Goal: Transaction & Acquisition: Purchase product/service

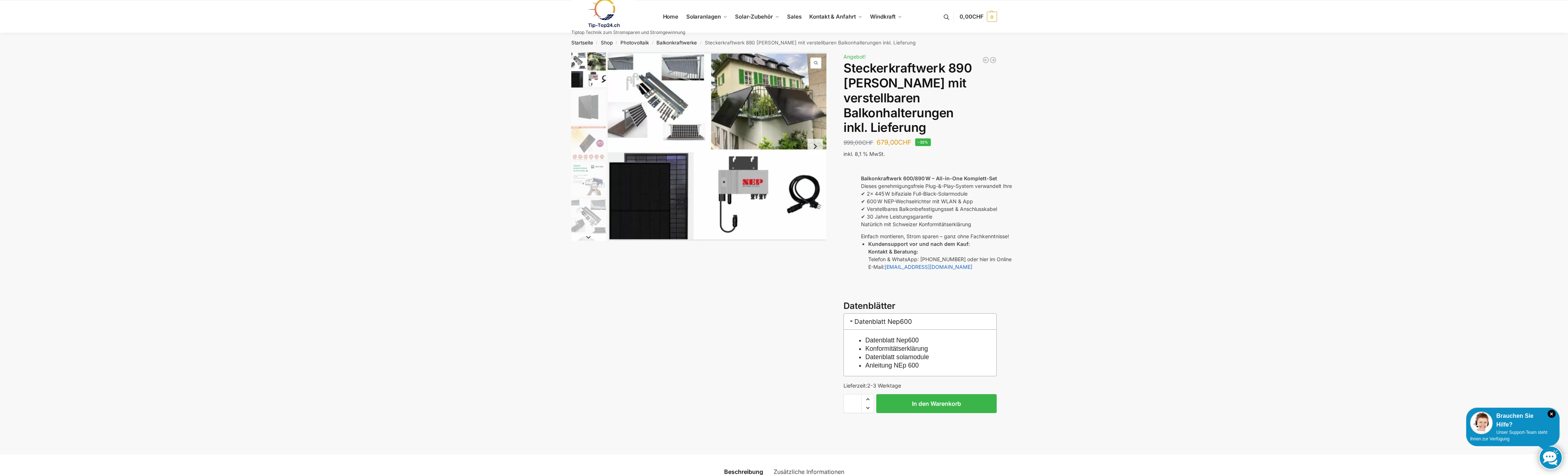
click at [641, 98] on img "1 / 10" at bounding box center [717, 146] width 219 height 189
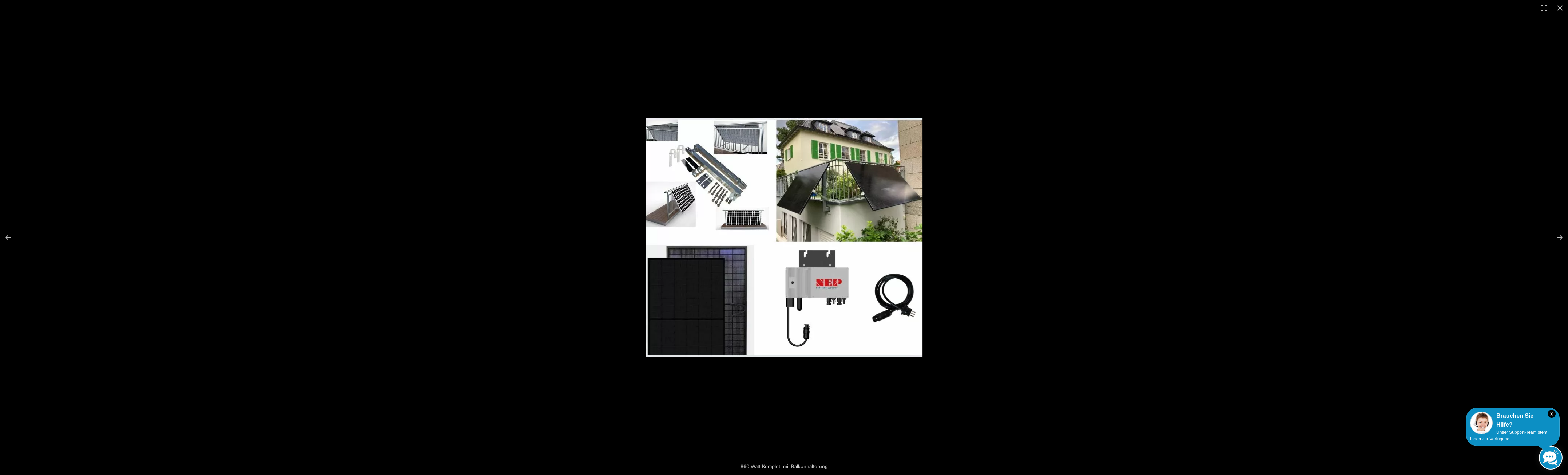
click at [742, 203] on img at bounding box center [784, 238] width 277 height 238
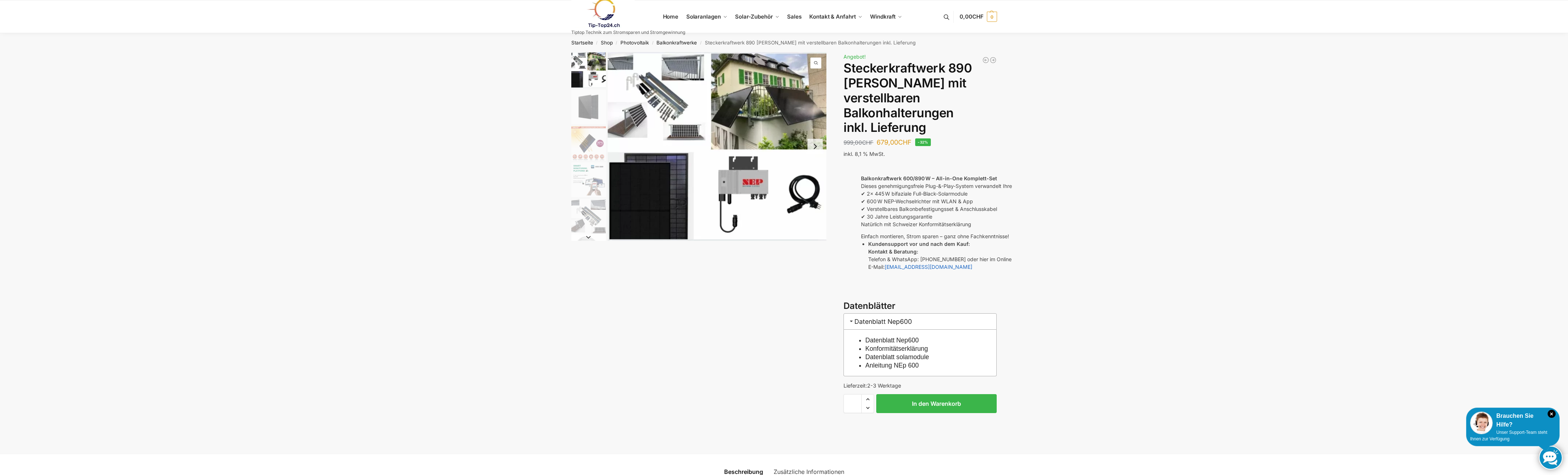
click at [701, 109] on img "1 / 10" at bounding box center [717, 146] width 219 height 189
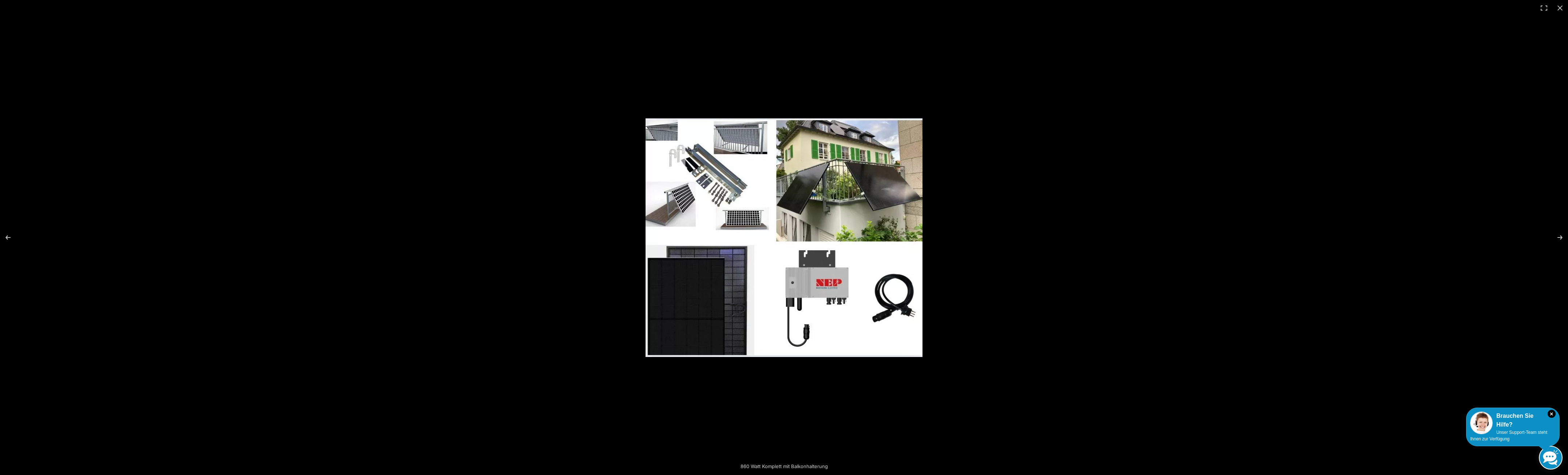
click at [830, 204] on img at bounding box center [784, 238] width 277 height 238
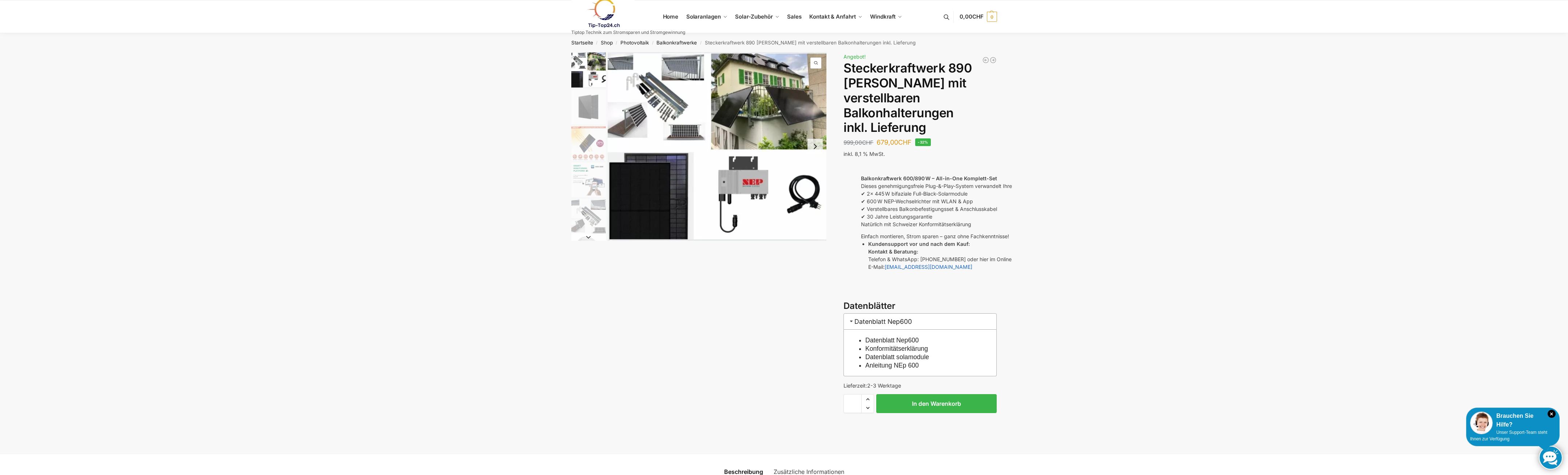
click at [767, 117] on img "1 / 10" at bounding box center [717, 146] width 219 height 189
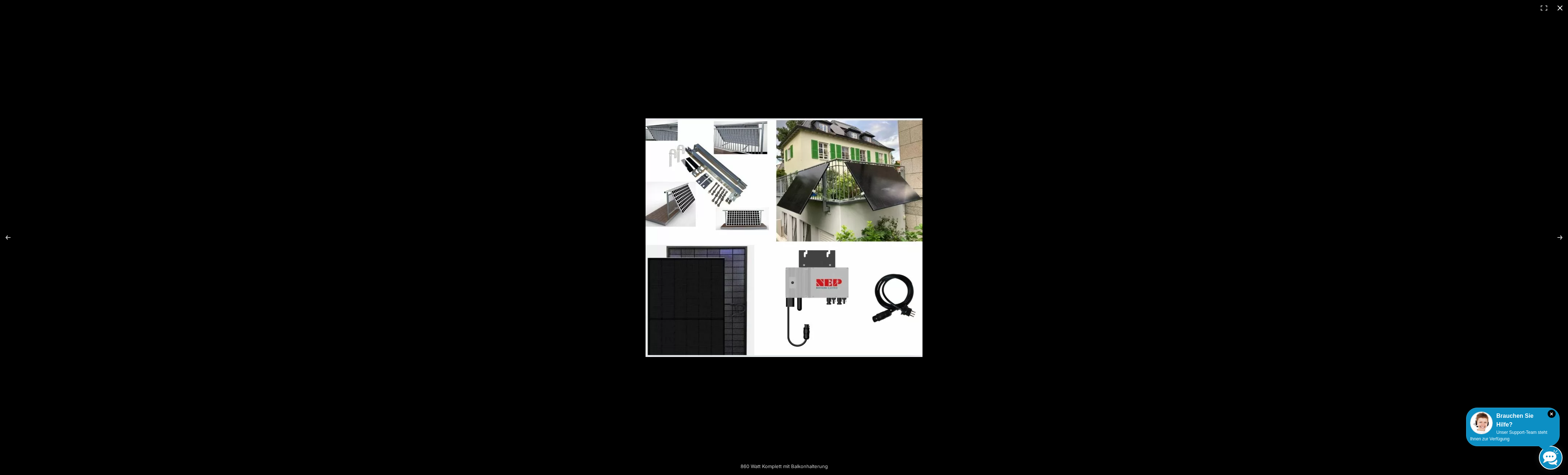
click at [1559, 10] on button "Close (Esc)" at bounding box center [1560, 8] width 16 height 16
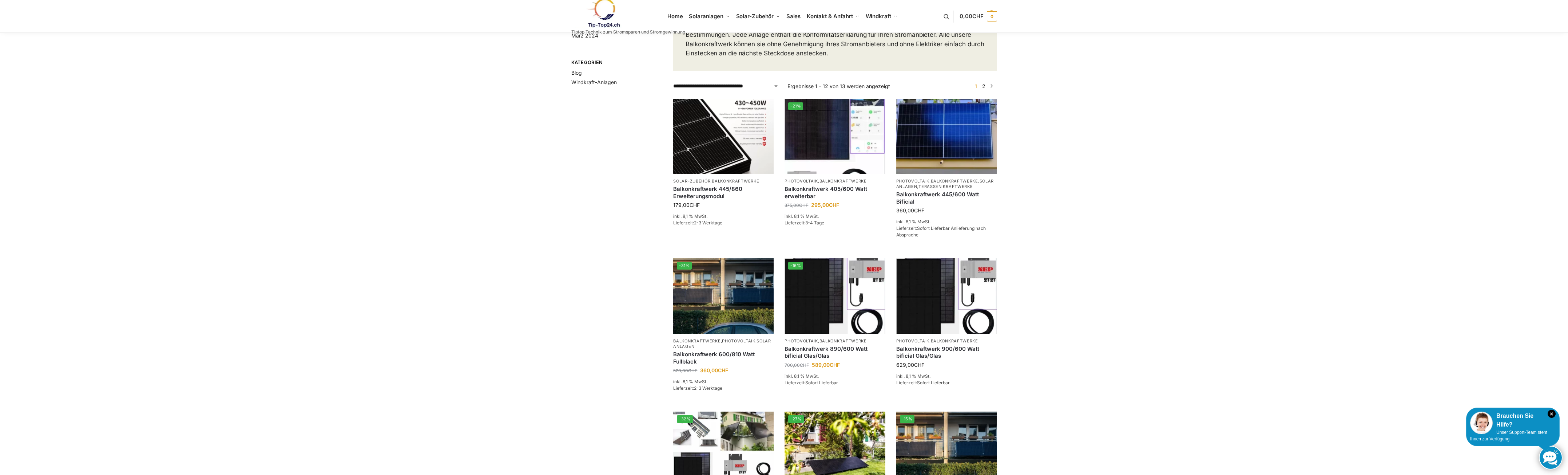
scroll to position [375, 0]
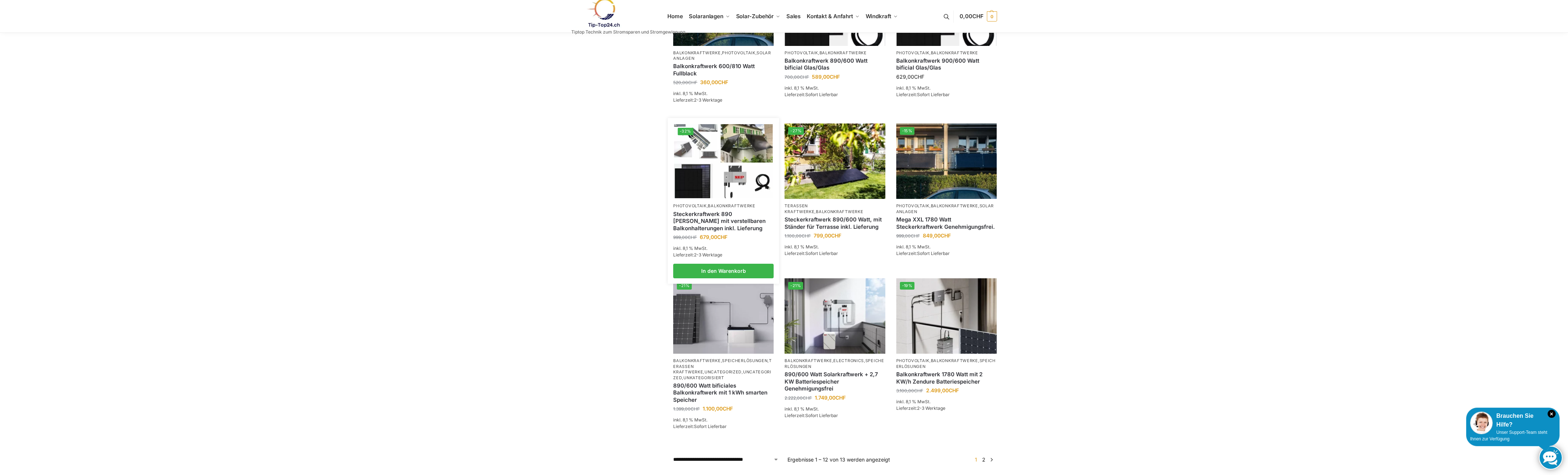
click at [696, 162] on img at bounding box center [723, 161] width 98 height 74
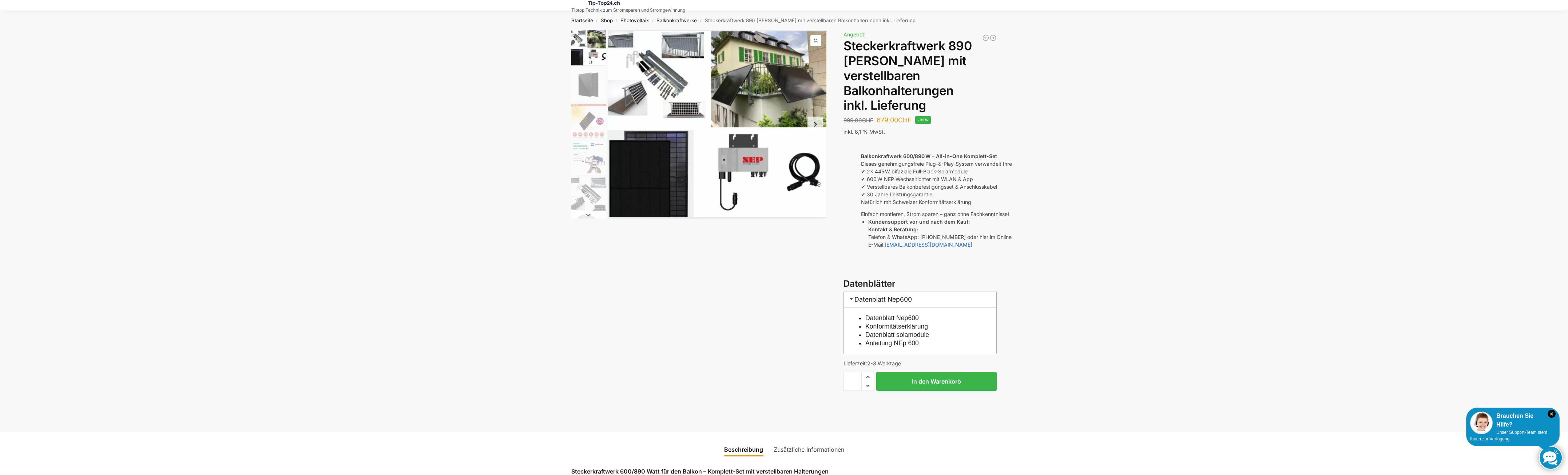
scroll to position [182, 0]
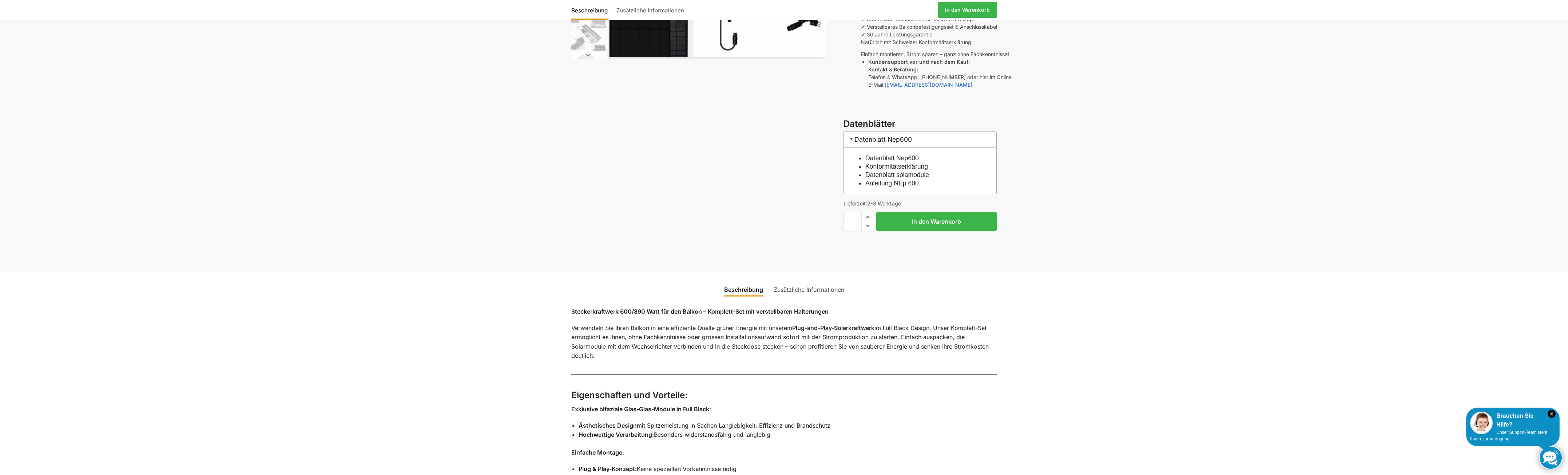
click at [782, 281] on link "Zusätzliche Informationen" at bounding box center [809, 289] width 79 height 18
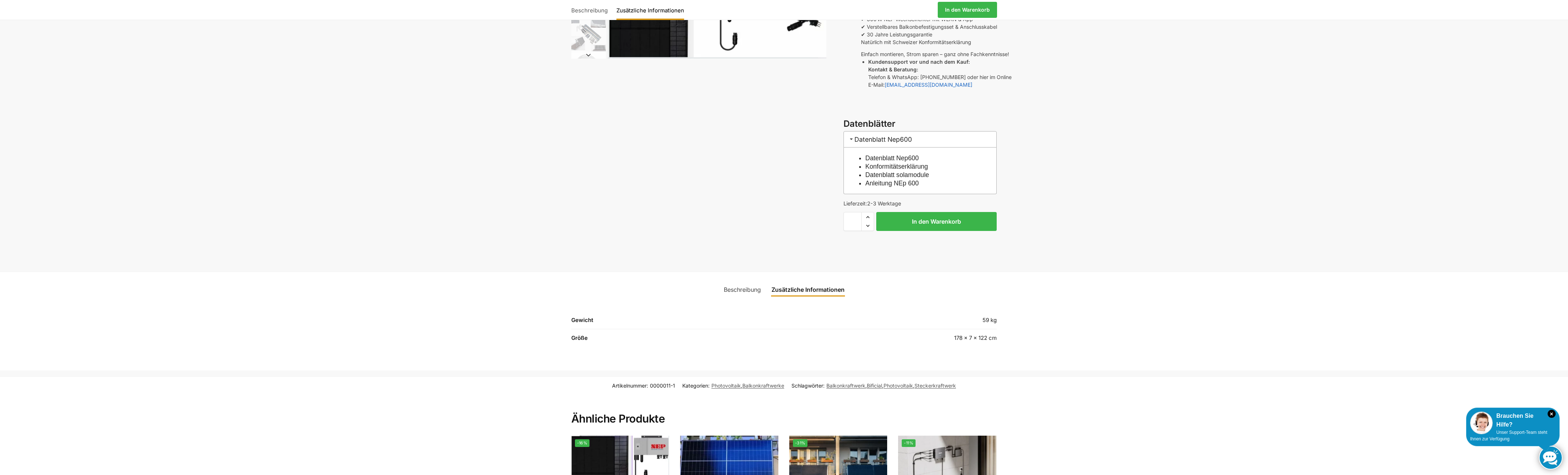
click at [729, 281] on link "Beschreibung" at bounding box center [742, 289] width 46 height 18
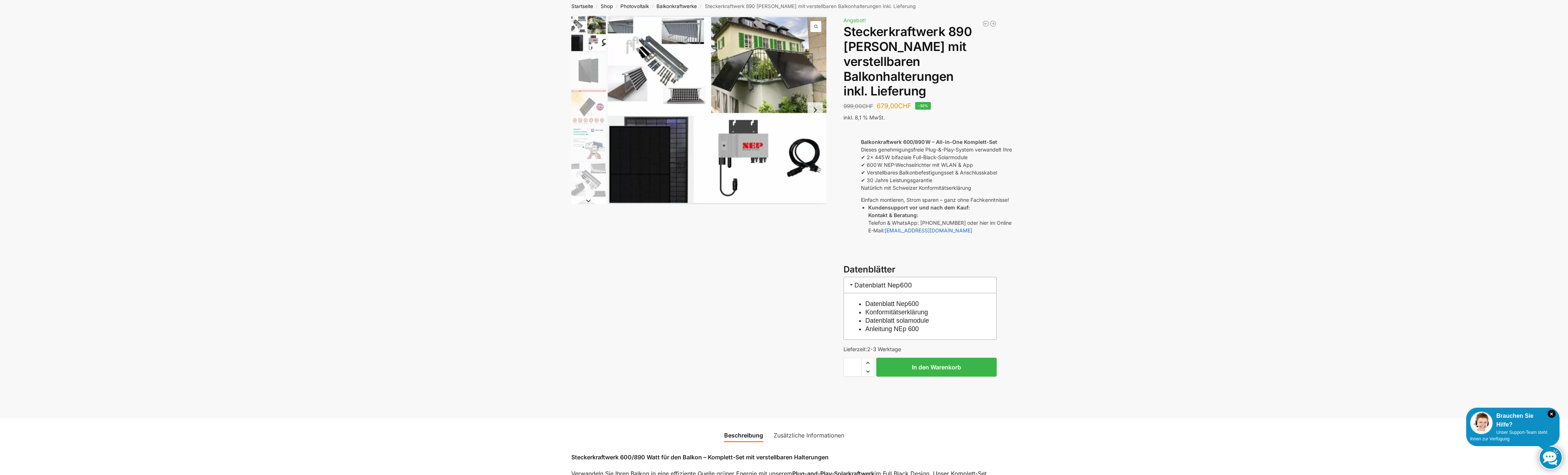
scroll to position [0, 0]
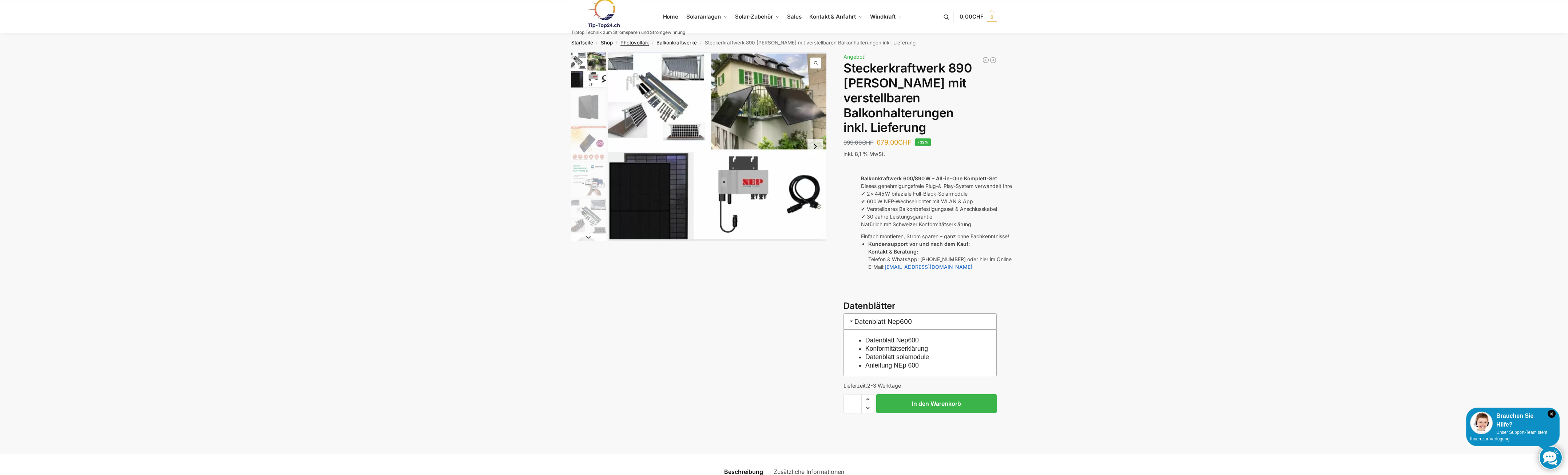
click at [641, 42] on link "Photovoltaik" at bounding box center [635, 43] width 28 height 6
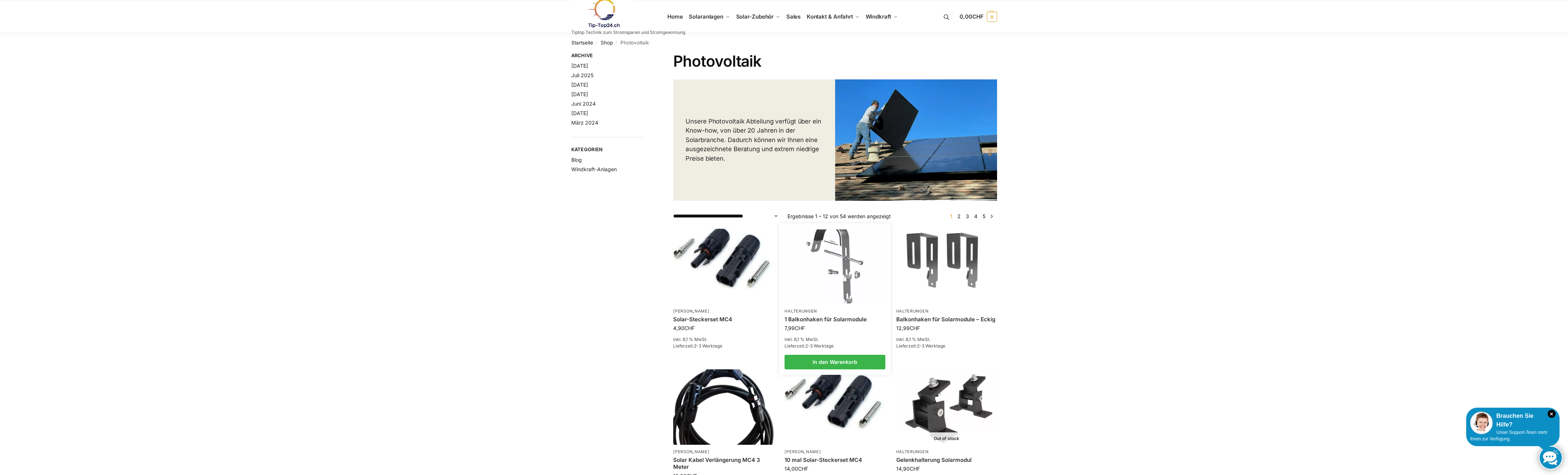
click at [844, 258] on img at bounding box center [834, 266] width 98 height 74
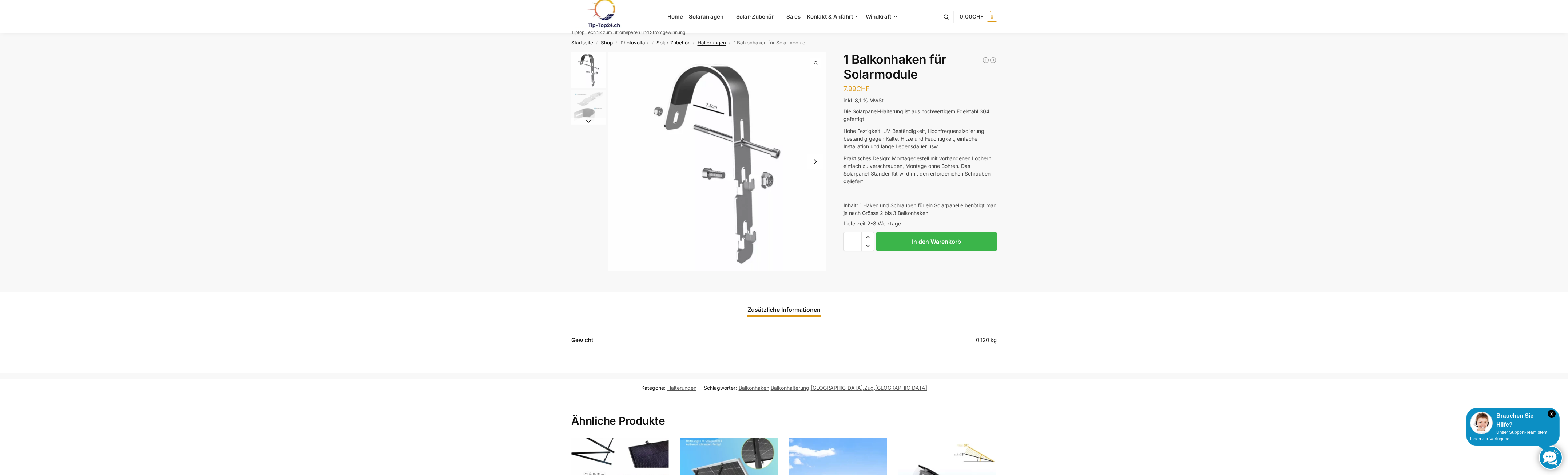
click at [719, 44] on link "Halterungen" at bounding box center [712, 43] width 28 height 6
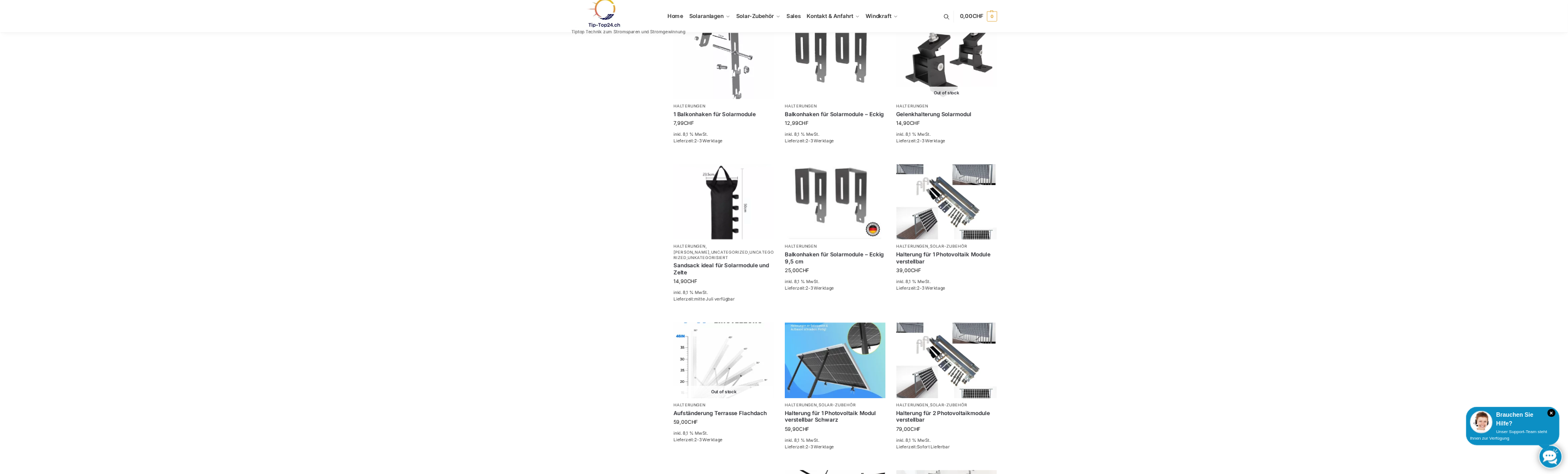
scroll to position [382, 0]
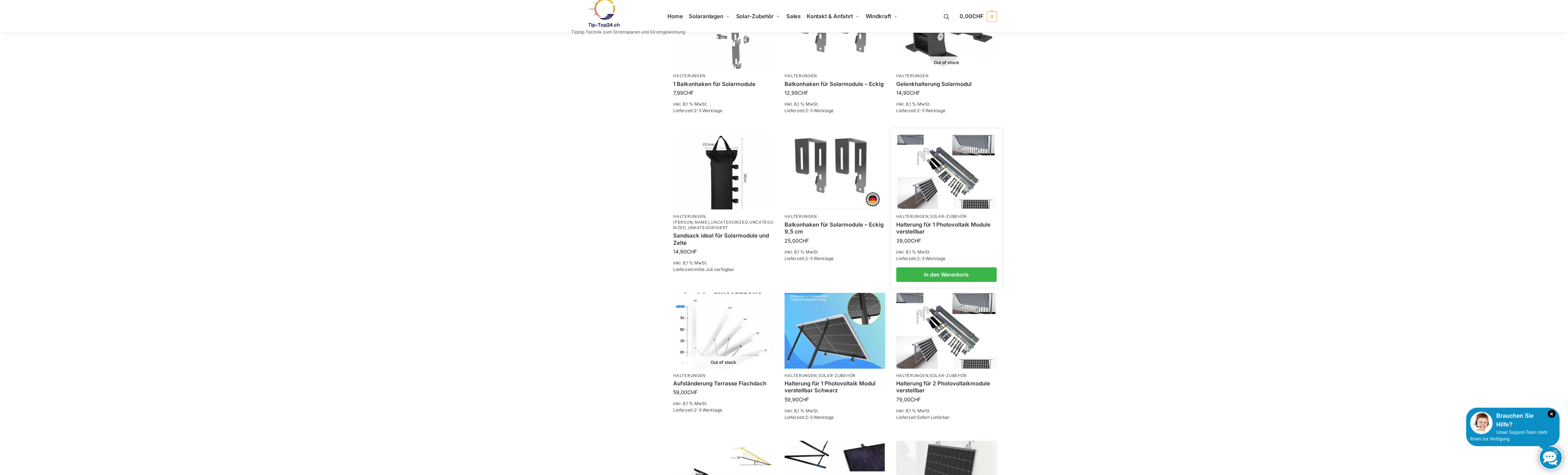
click at [938, 224] on link "Halterung für 1 Photovoltaik Module verstellbar" at bounding box center [946, 228] width 100 height 14
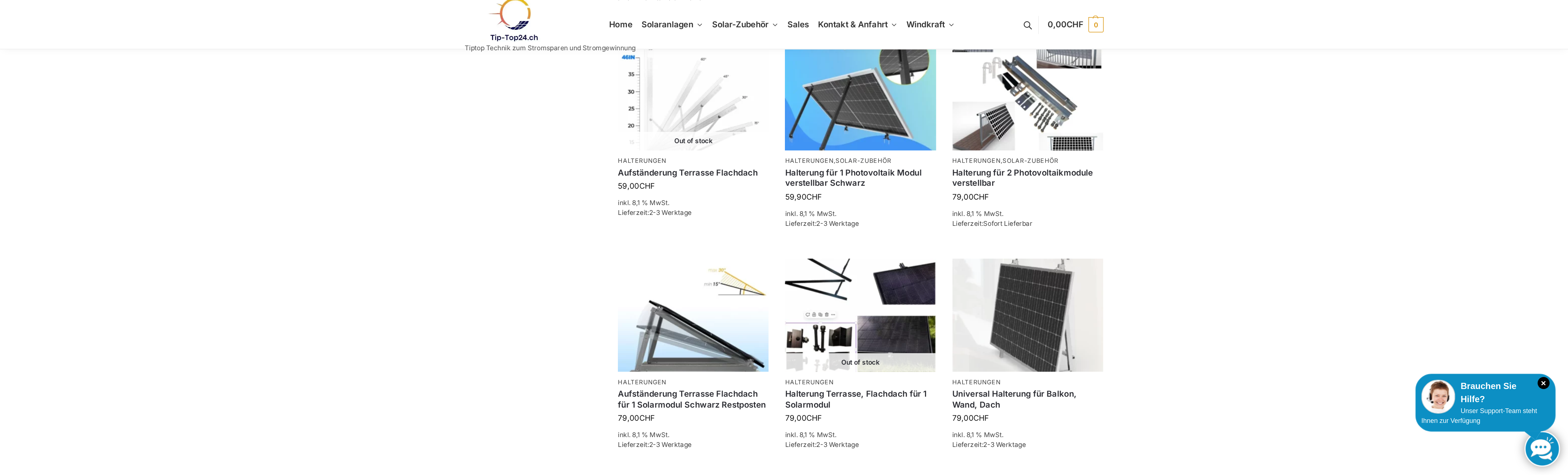
scroll to position [547, 0]
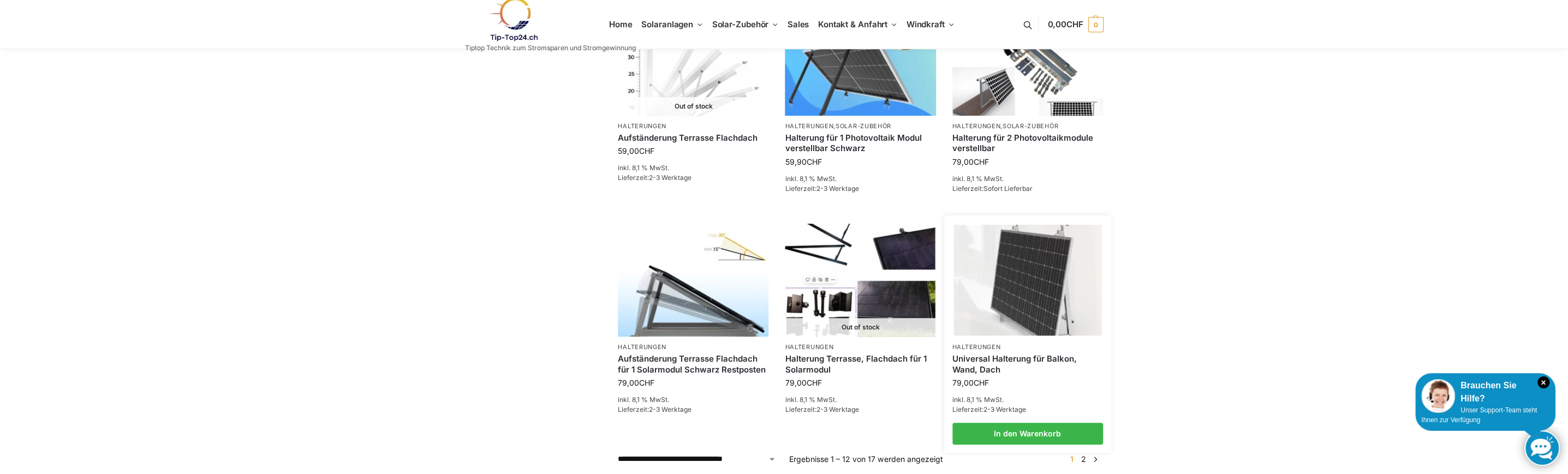
click at [964, 365] on link "Universal Halterung für Balkon, Wand, Dach" at bounding box center [1028, 363] width 150 height 21
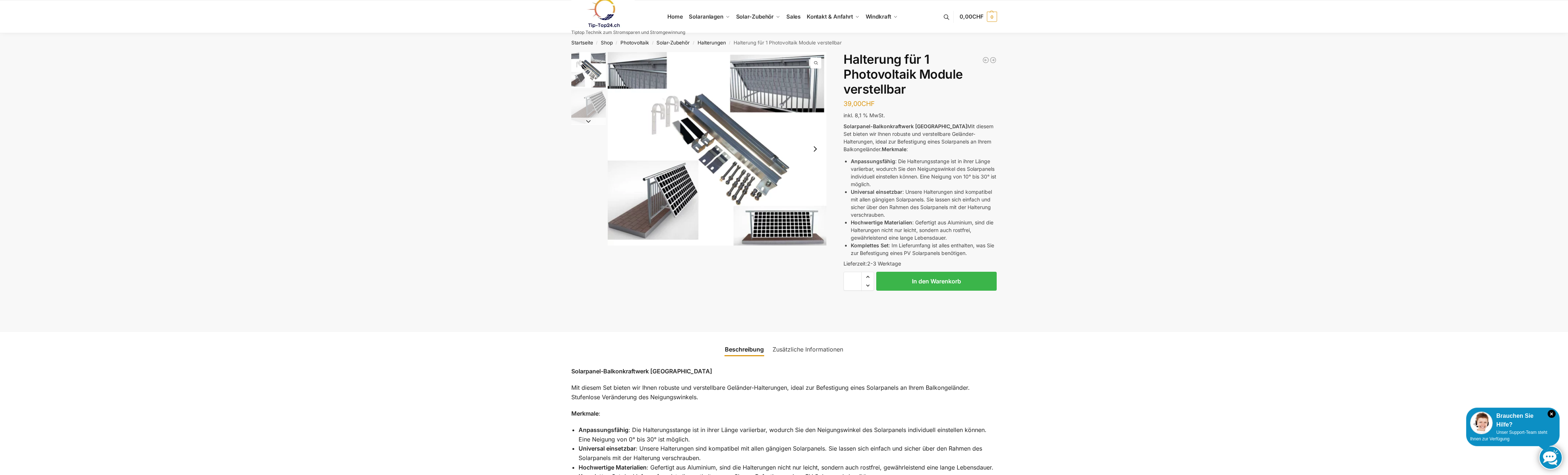
click at [769, 182] on img "1 / 2" at bounding box center [717, 149] width 219 height 193
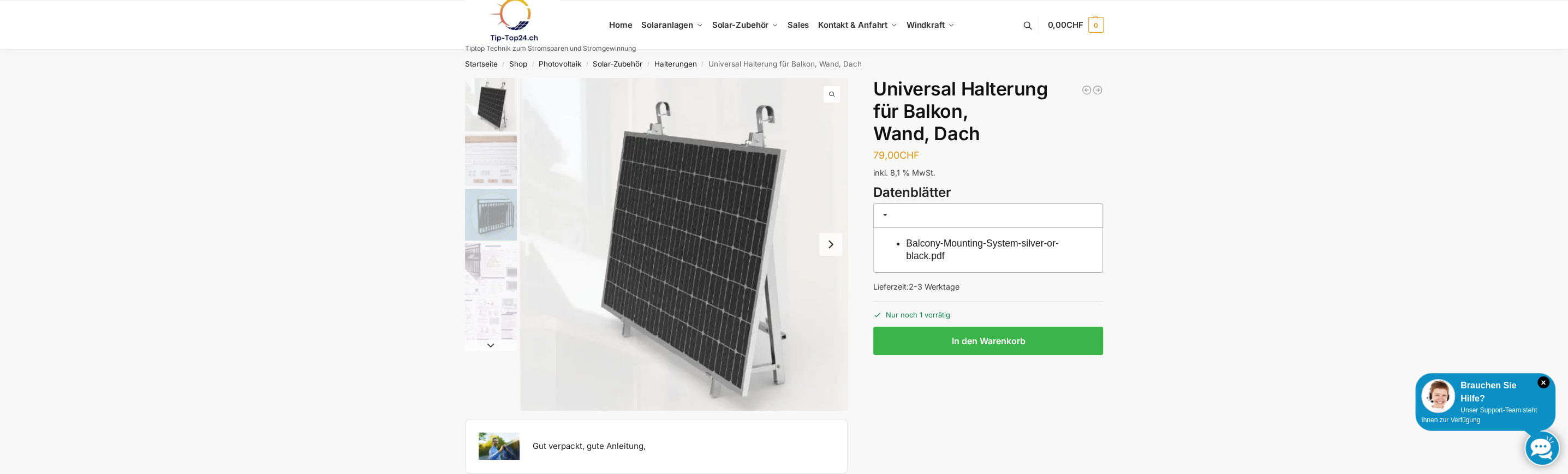
click at [830, 247] on button "Next slide" at bounding box center [830, 243] width 23 height 23
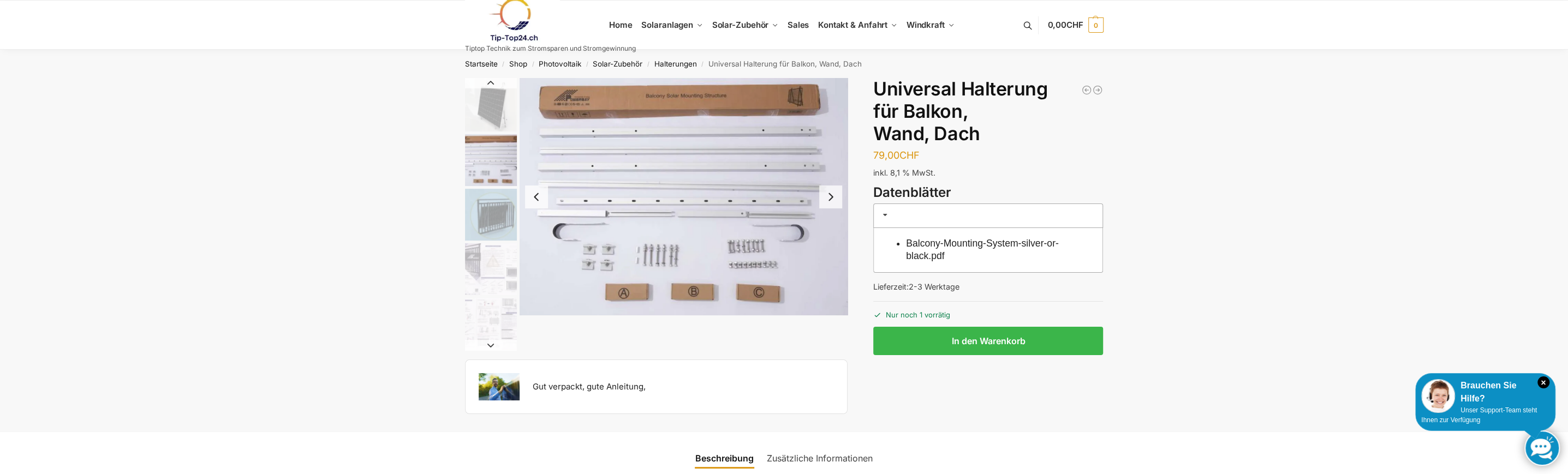
click at [829, 194] on button "Next slide" at bounding box center [830, 197] width 23 height 23
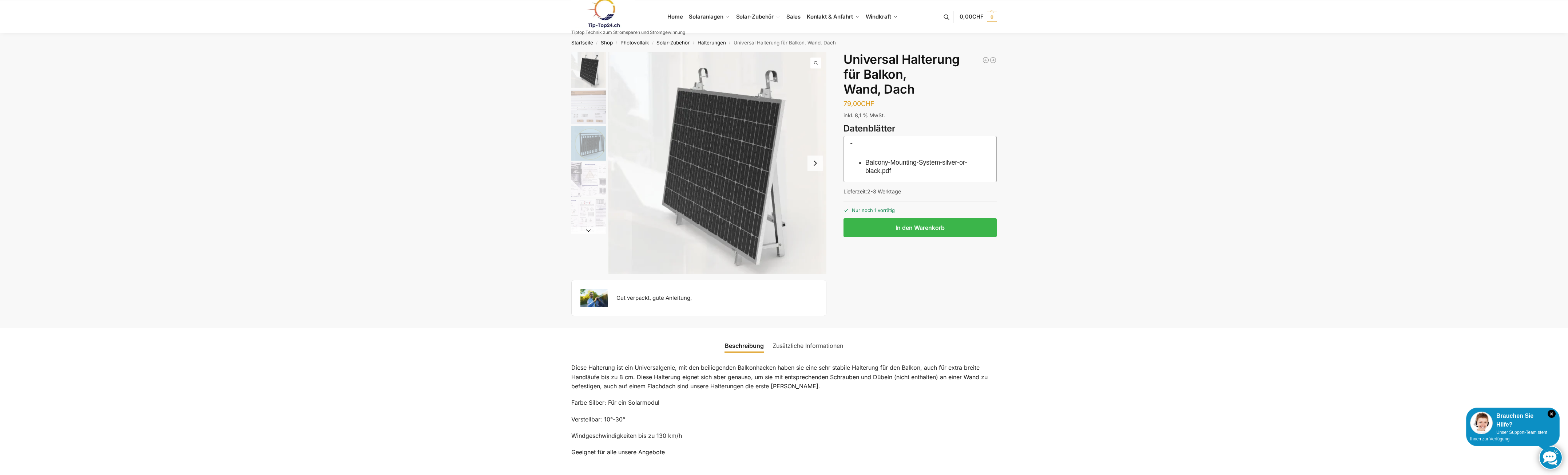
click at [814, 166] on button "Next slide" at bounding box center [815, 163] width 15 height 15
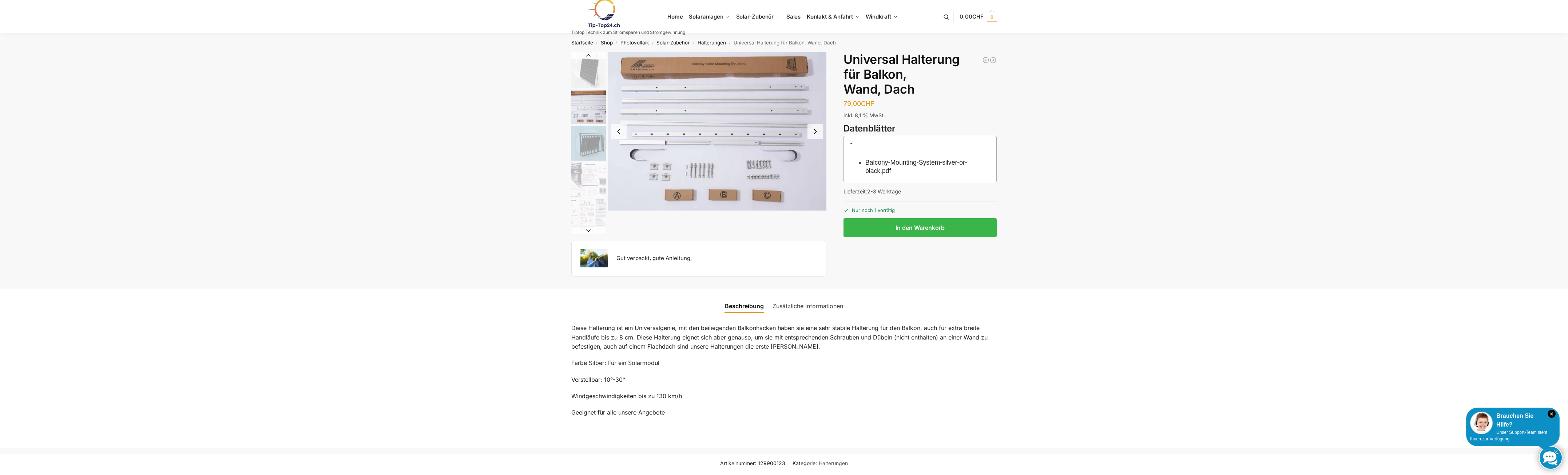
click at [814, 166] on img "2 / 5" at bounding box center [717, 131] width 219 height 158
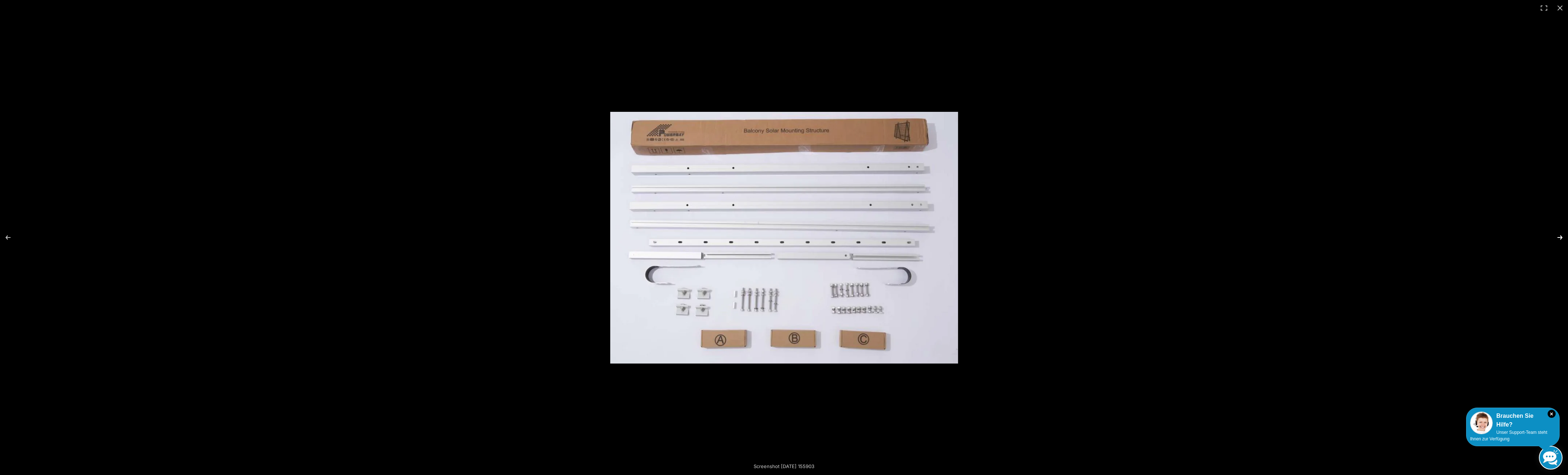
click at [1045, 242] on button "Next (arrow right)" at bounding box center [1555, 238] width 26 height 37
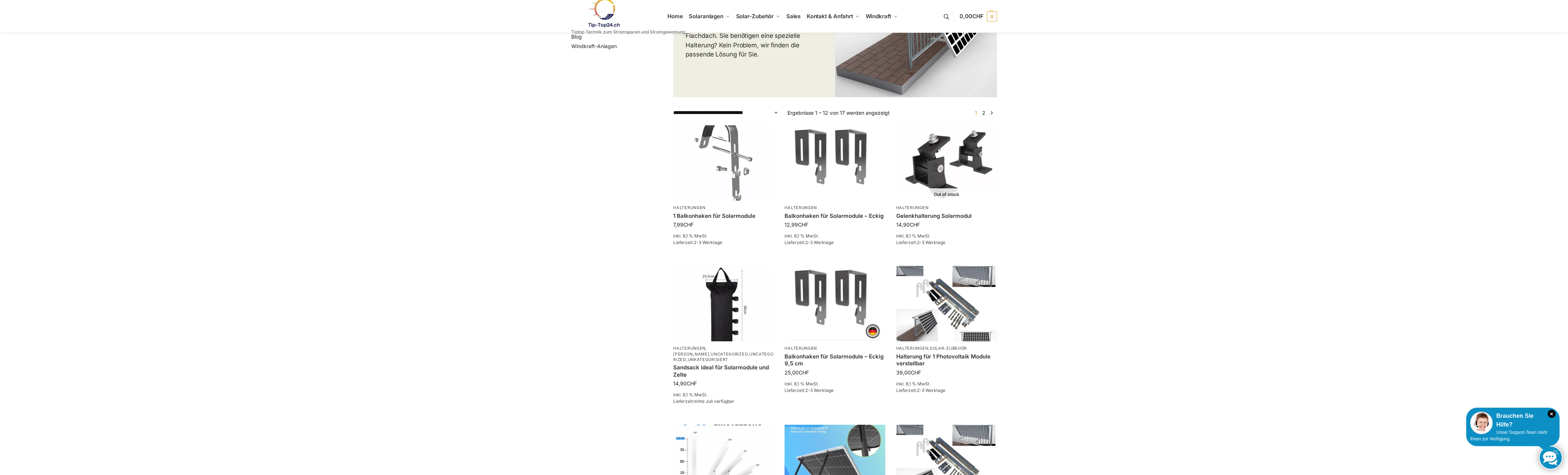
scroll to position [182, 0]
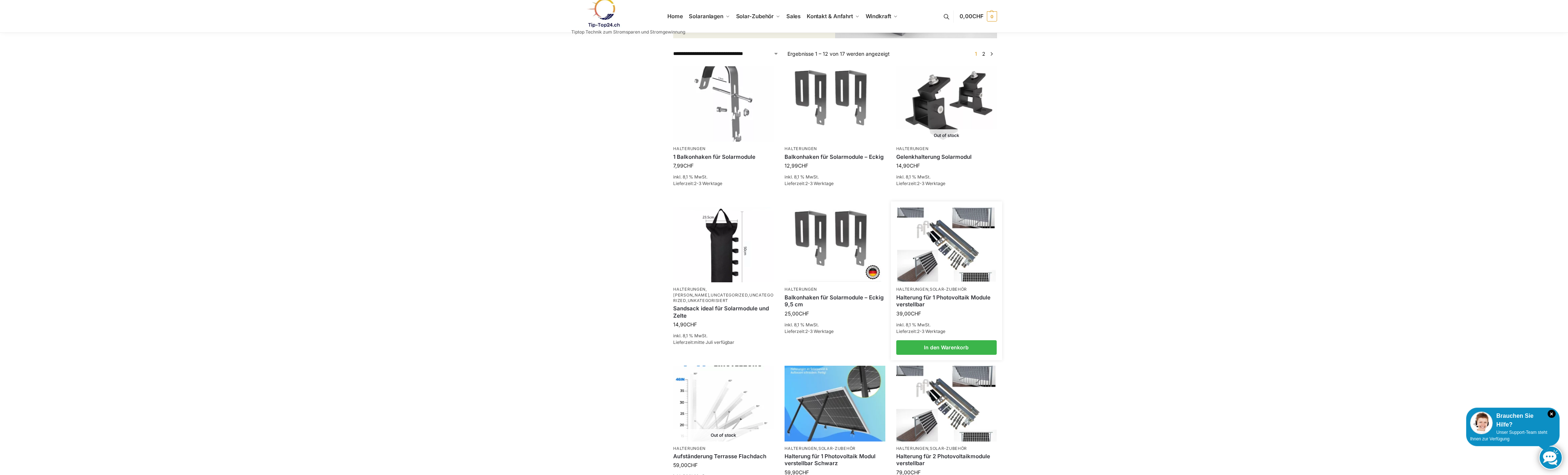
click at [945, 242] on img at bounding box center [946, 245] width 98 height 74
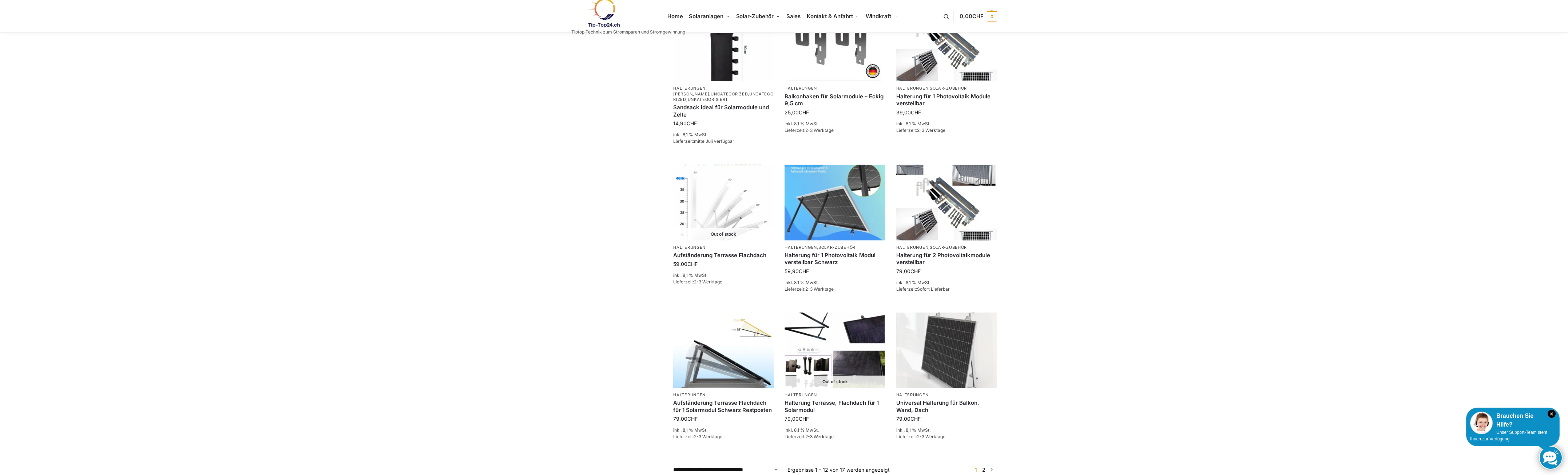
scroll to position [400, 0]
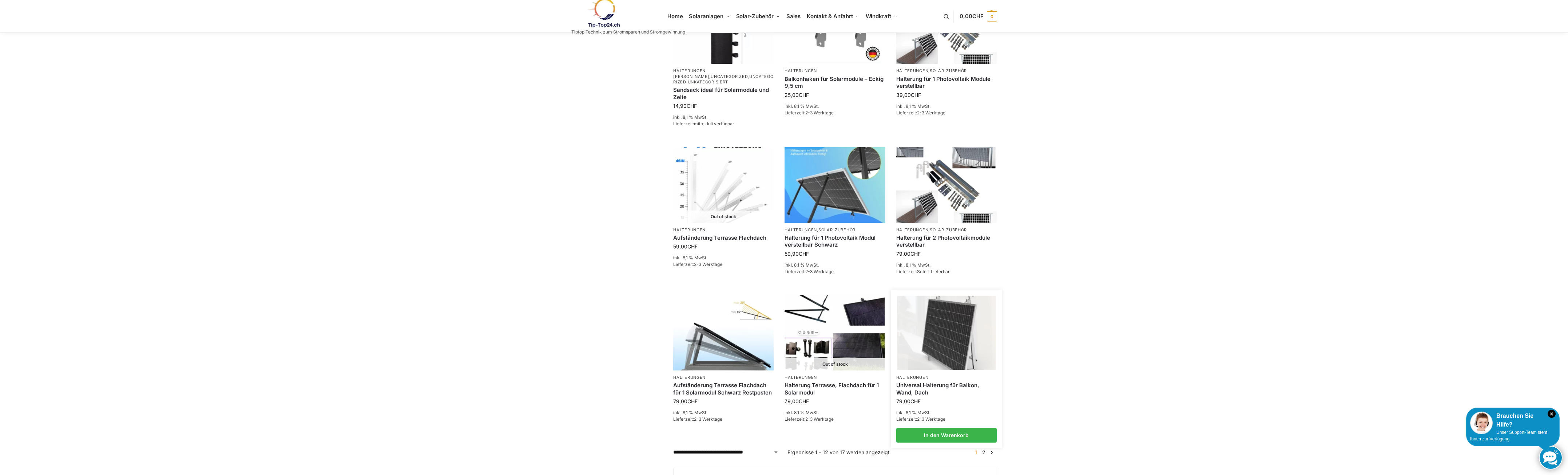
click at [919, 311] on img at bounding box center [946, 333] width 98 height 74
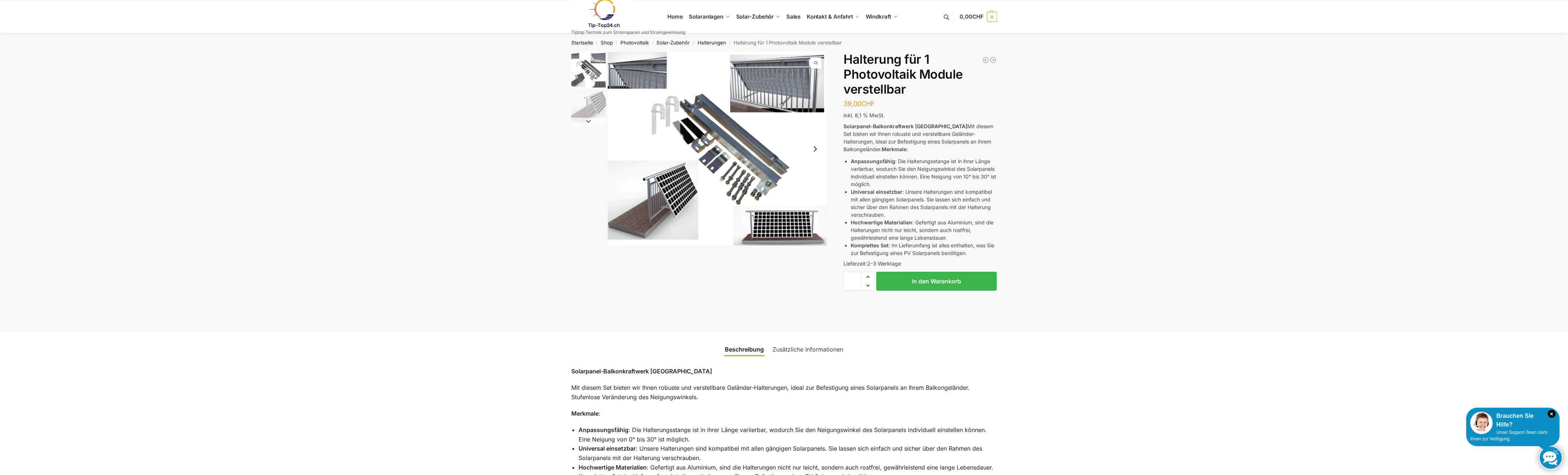
click at [798, 76] on img "1 / 2" at bounding box center [717, 149] width 219 height 193
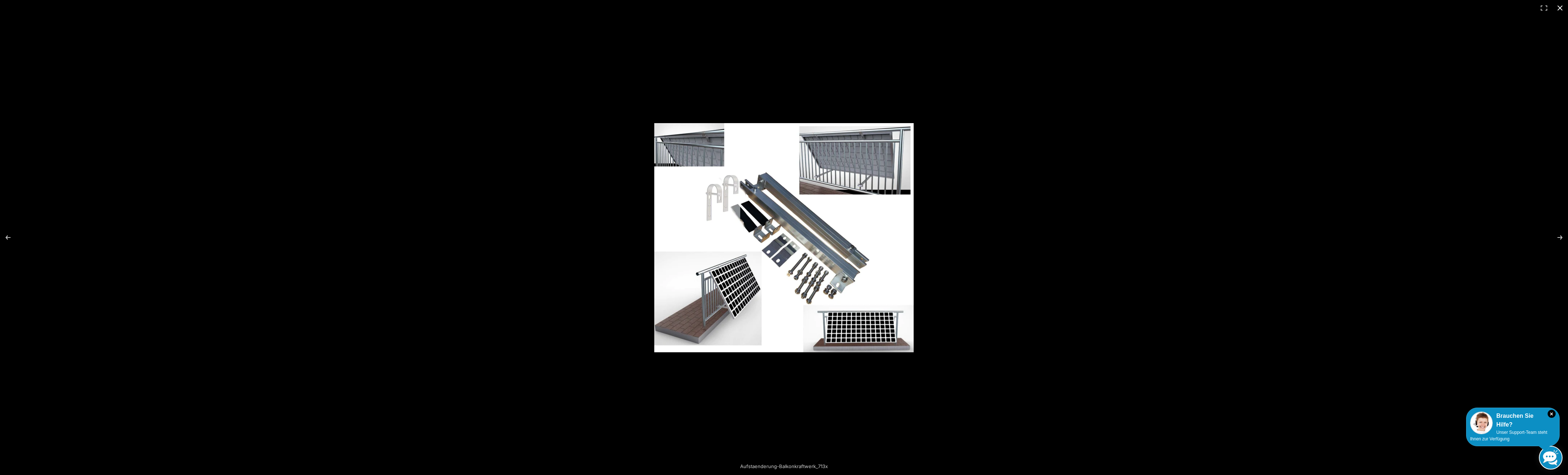
click at [1564, 6] on button "Close (Esc)" at bounding box center [1560, 8] width 16 height 16
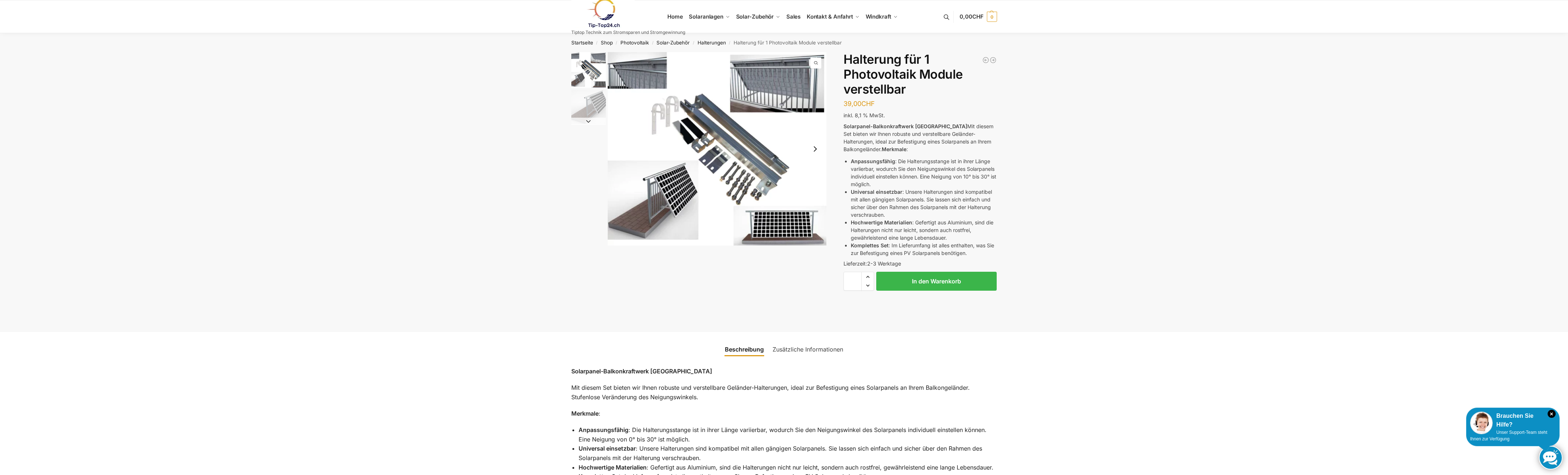
click at [662, 65] on img "1 / 2" at bounding box center [717, 149] width 219 height 193
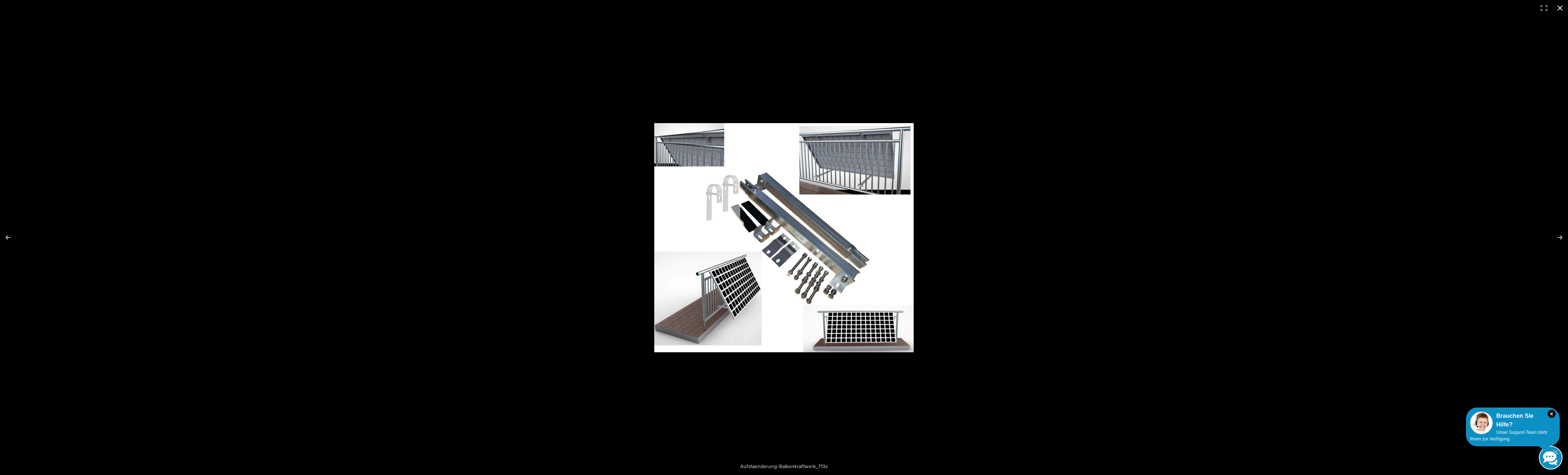
click at [1559, 8] on button "Close (Esc)" at bounding box center [1560, 8] width 16 height 16
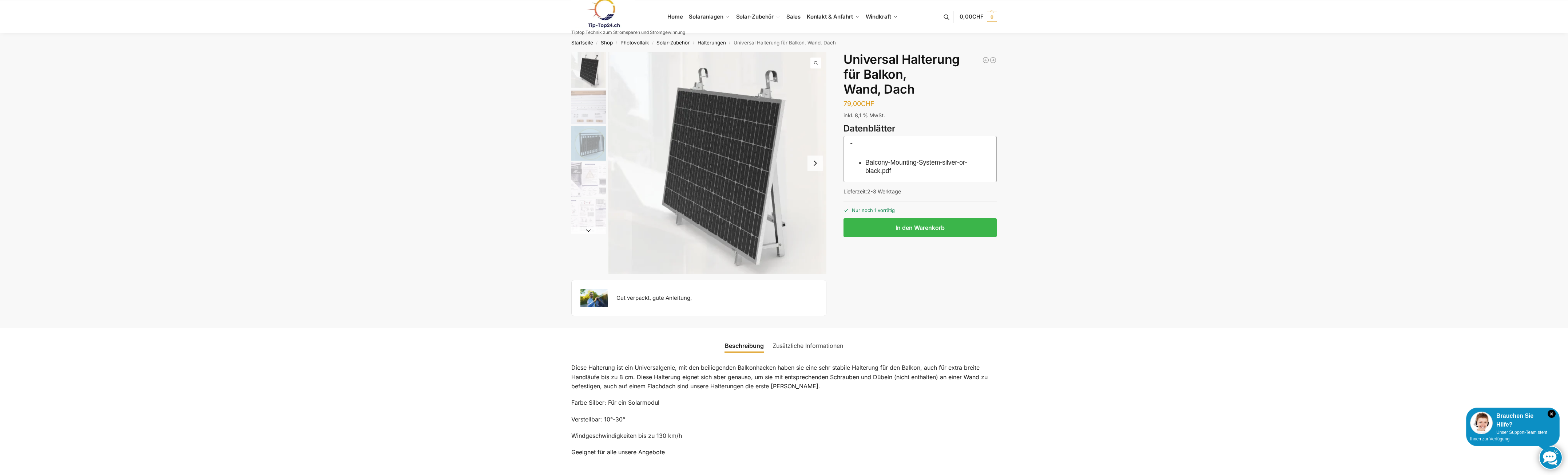
click at [590, 183] on img "4 / 5" at bounding box center [588, 180] width 35 height 35
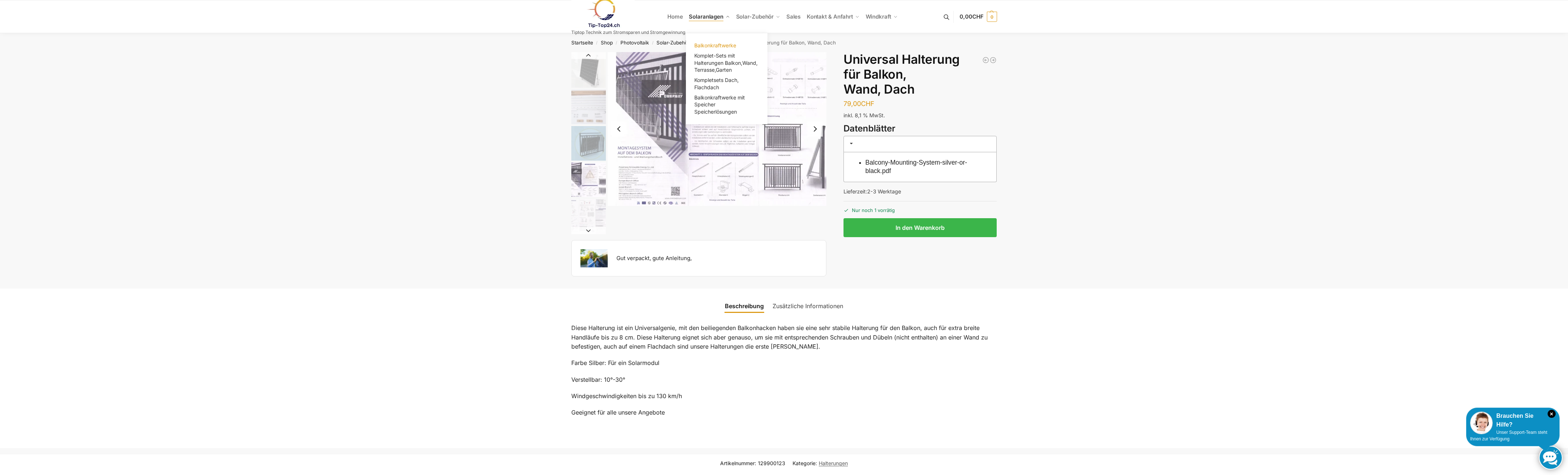
click at [717, 44] on span "Balkonkraftwerke" at bounding box center [715, 45] width 42 height 6
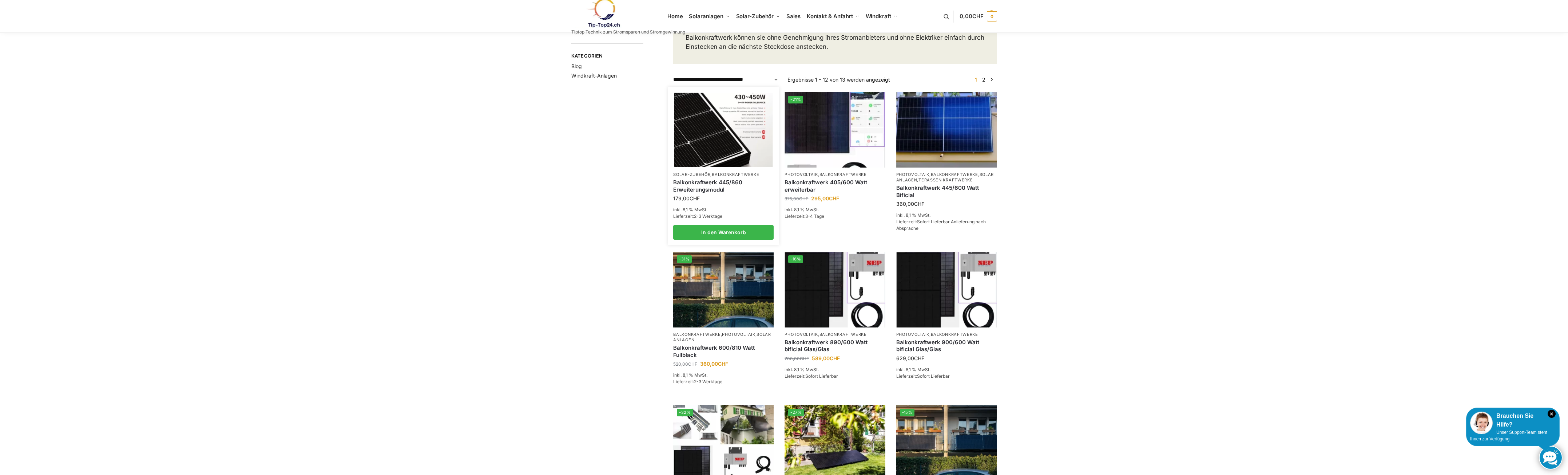
scroll to position [218, 0]
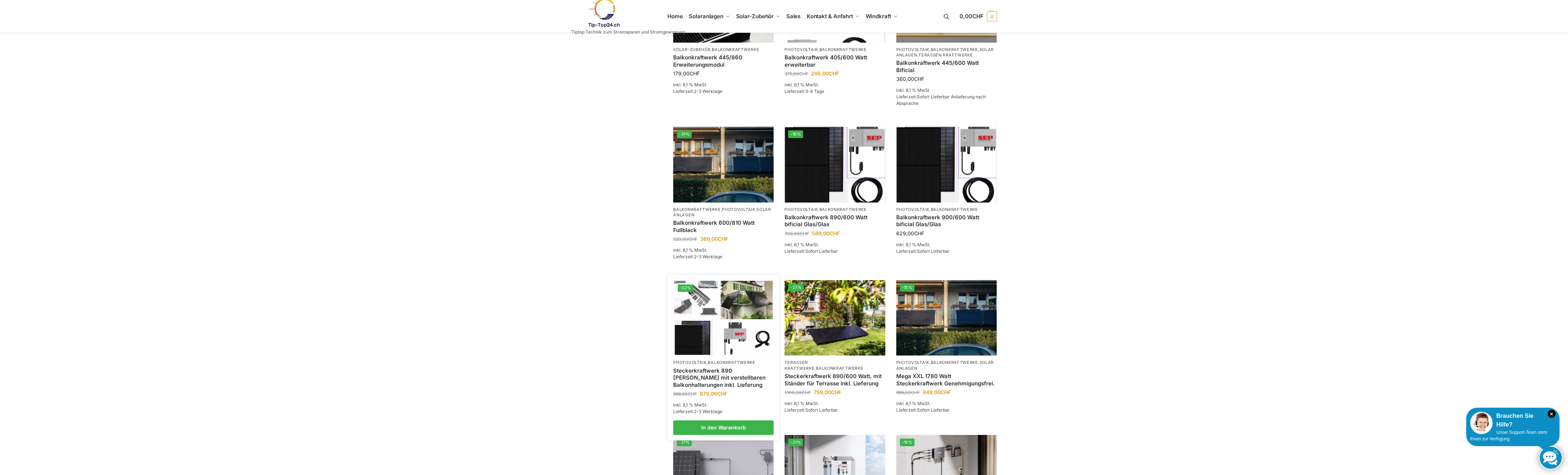
click at [721, 383] on link "Steckerkraftwerk 890 [PERSON_NAME] mit verstellbaren Balkonhalterungen inkl. Li…" at bounding box center [723, 378] width 100 height 21
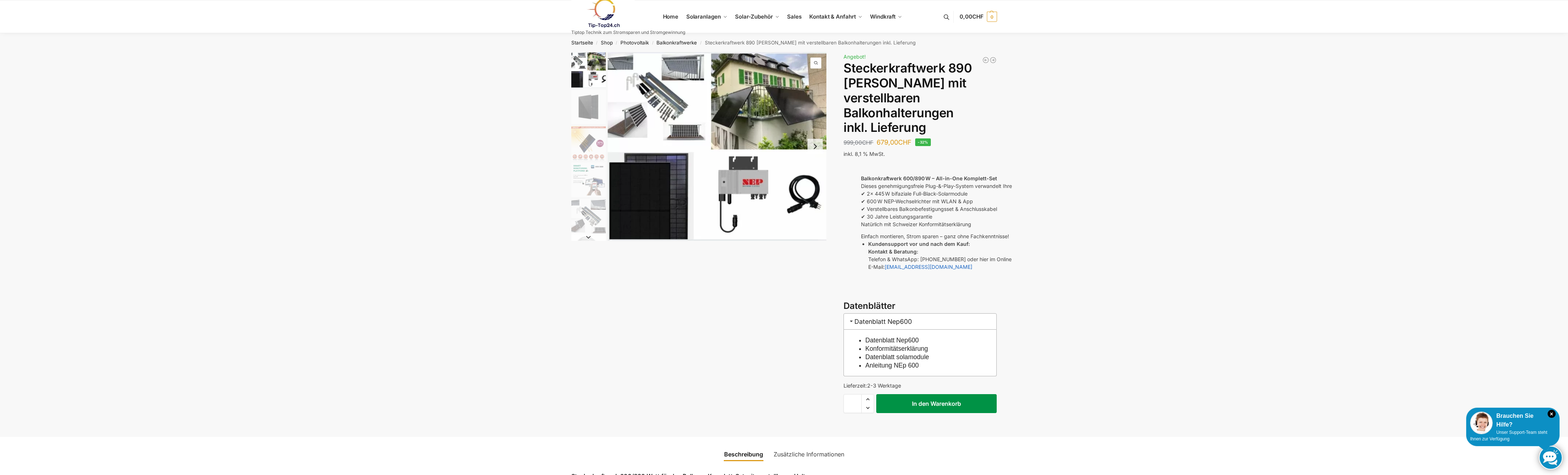
click at [965, 394] on button "In den Warenkorb" at bounding box center [936, 403] width 120 height 19
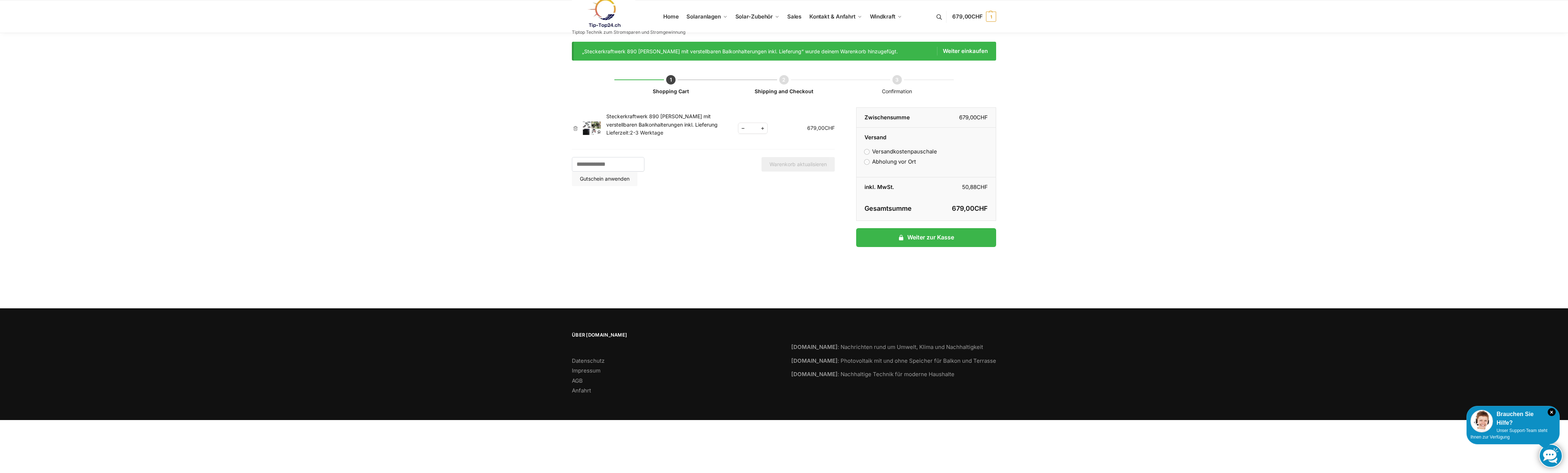
click at [867, 151] on label "Versandkostenpauschale" at bounding box center [900, 151] width 72 height 7
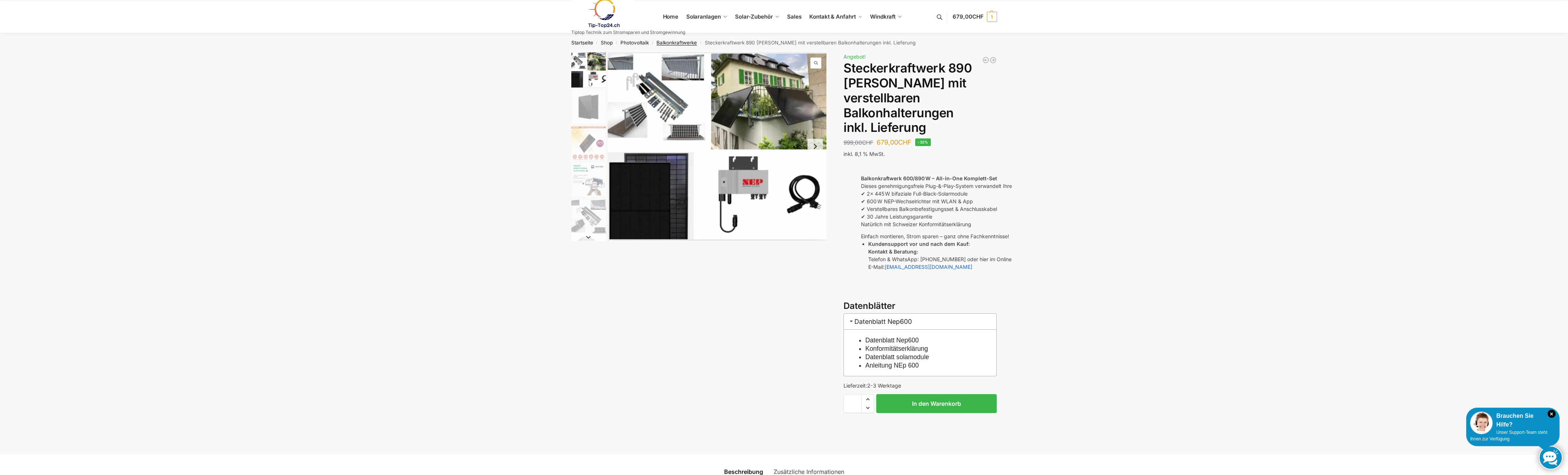
click at [677, 40] on link "Balkonkraftwerke" at bounding box center [677, 43] width 40 height 6
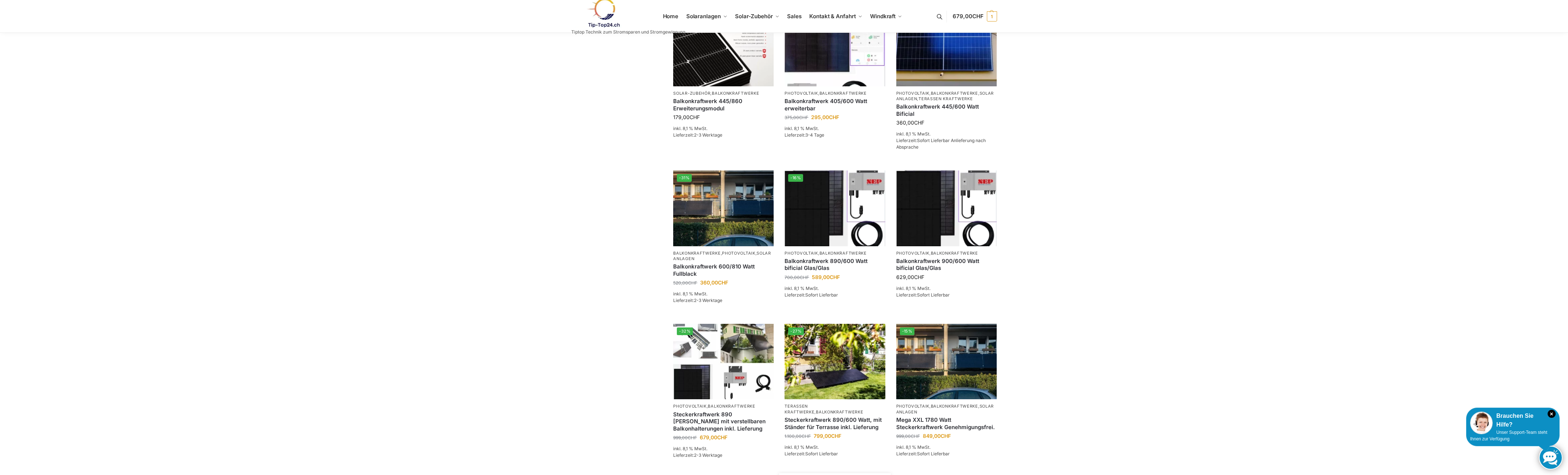
scroll to position [389, 0]
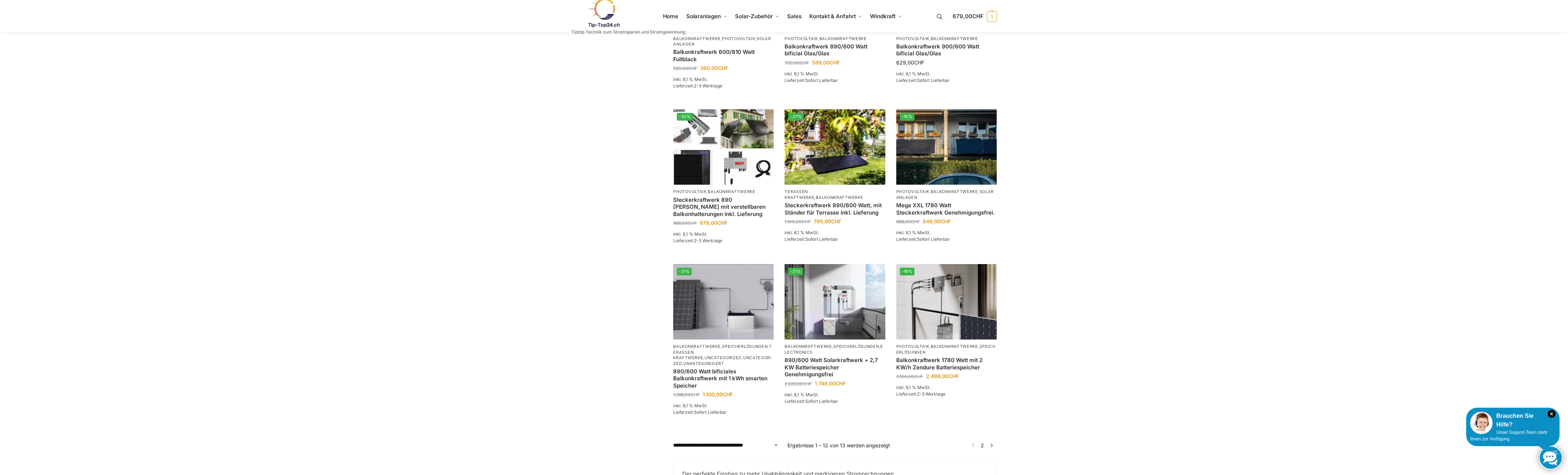
click at [994, 449] on ul "1 2 →" at bounding box center [982, 445] width 29 height 8
click at [990, 449] on link "→" at bounding box center [991, 445] width 5 height 8
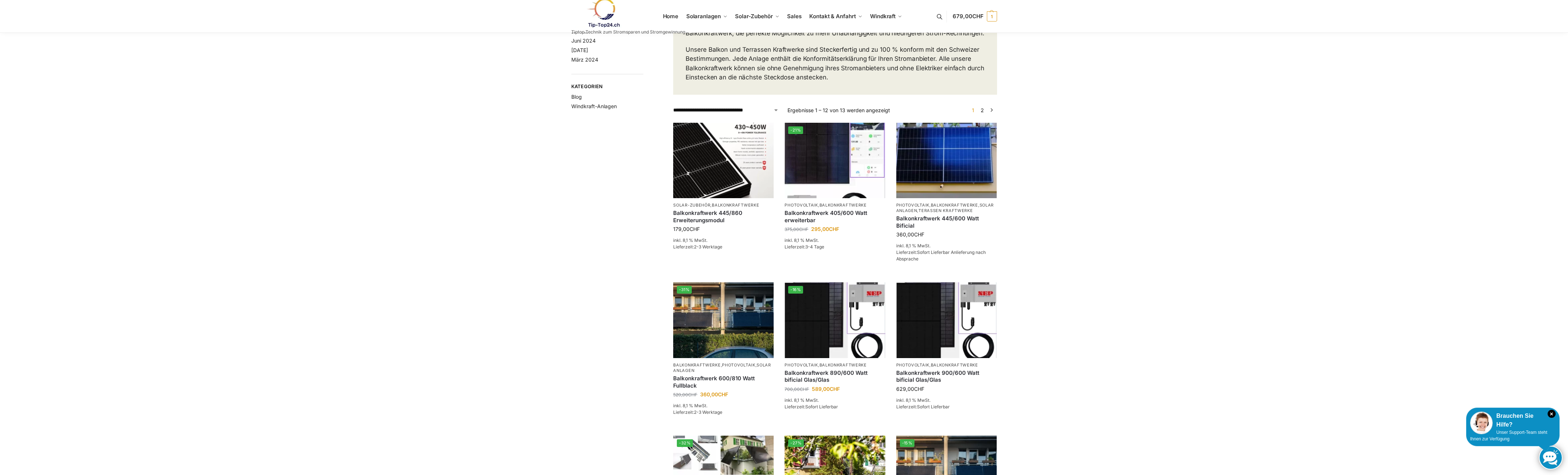
scroll to position [62, 0]
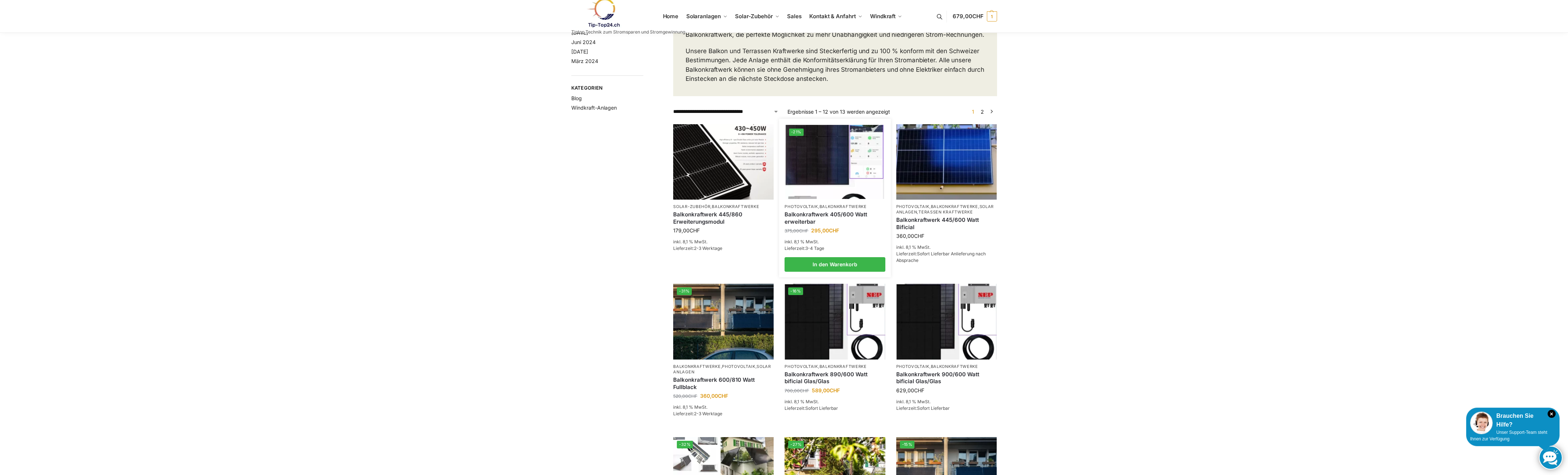
click at [810, 225] on link "Balkonkraftwerk 405/600 Watt erweiterbar" at bounding box center [834, 218] width 100 height 14
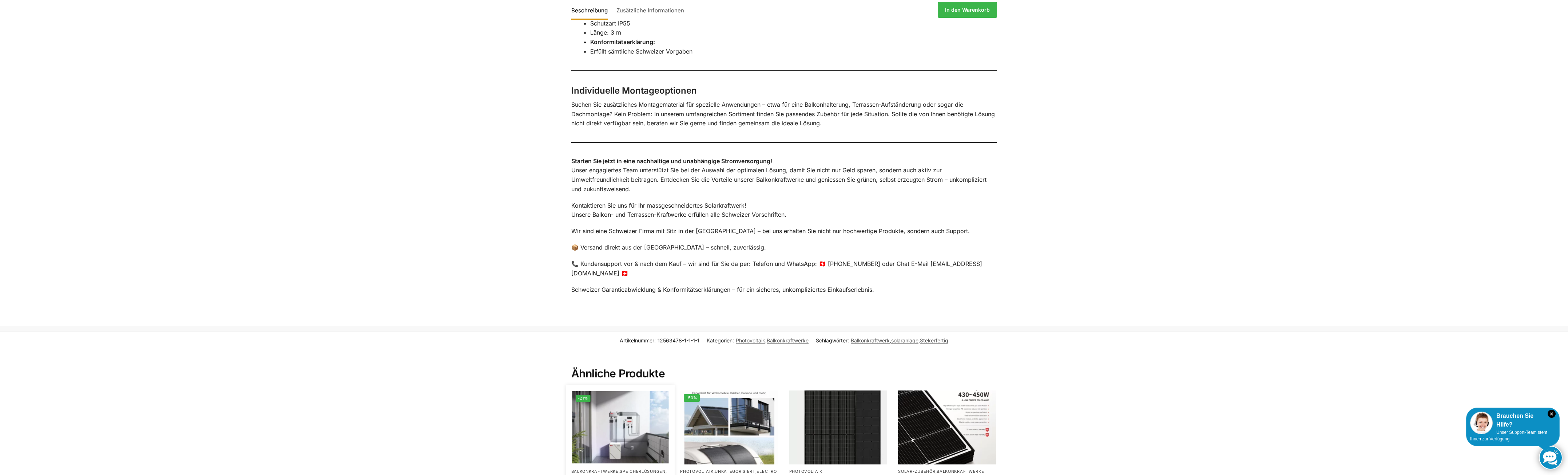
scroll to position [1384, 0]
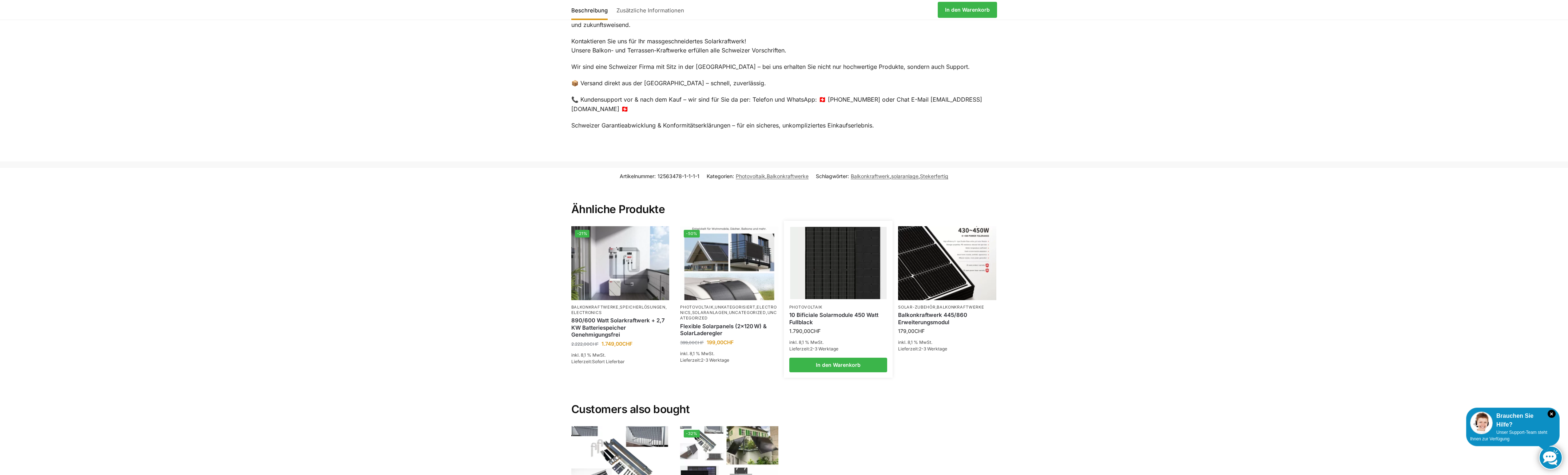
click at [801, 311] on link "10 Bificiale Solarmodule 450 Watt Fullblack" at bounding box center [838, 318] width 98 height 14
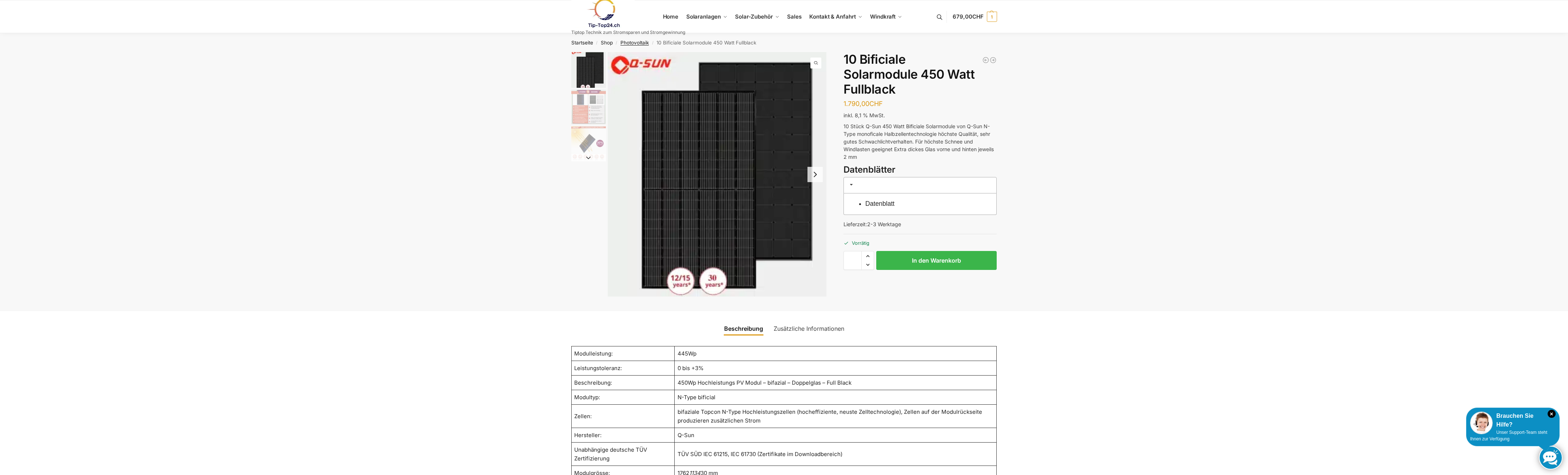
click at [622, 41] on link "Photovoltaik" at bounding box center [635, 43] width 28 height 6
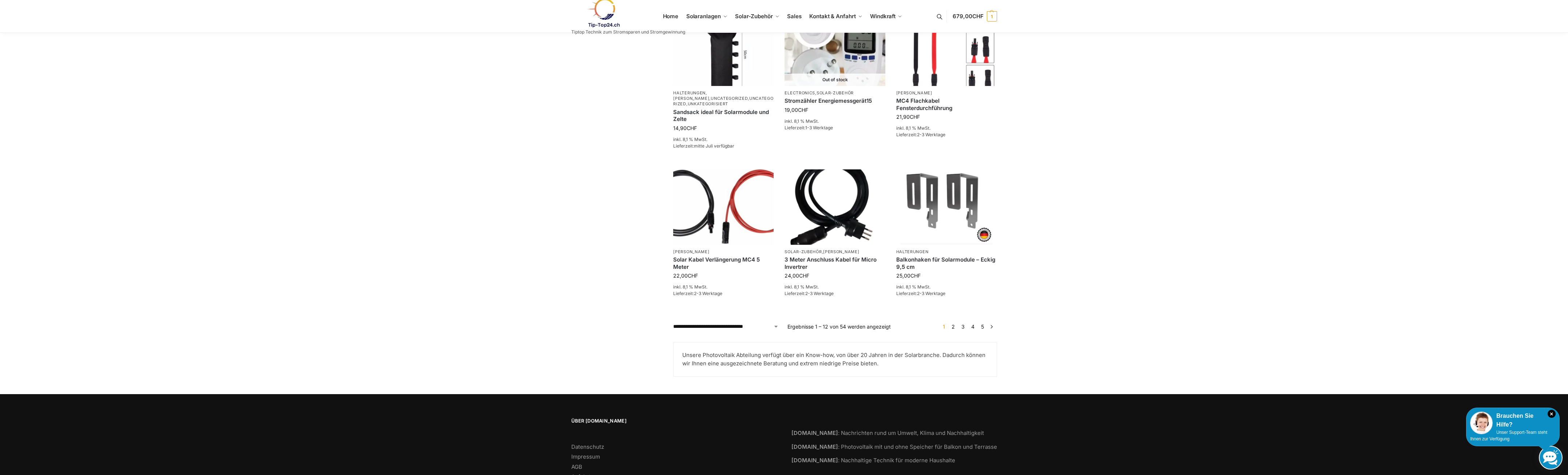
scroll to position [538, 0]
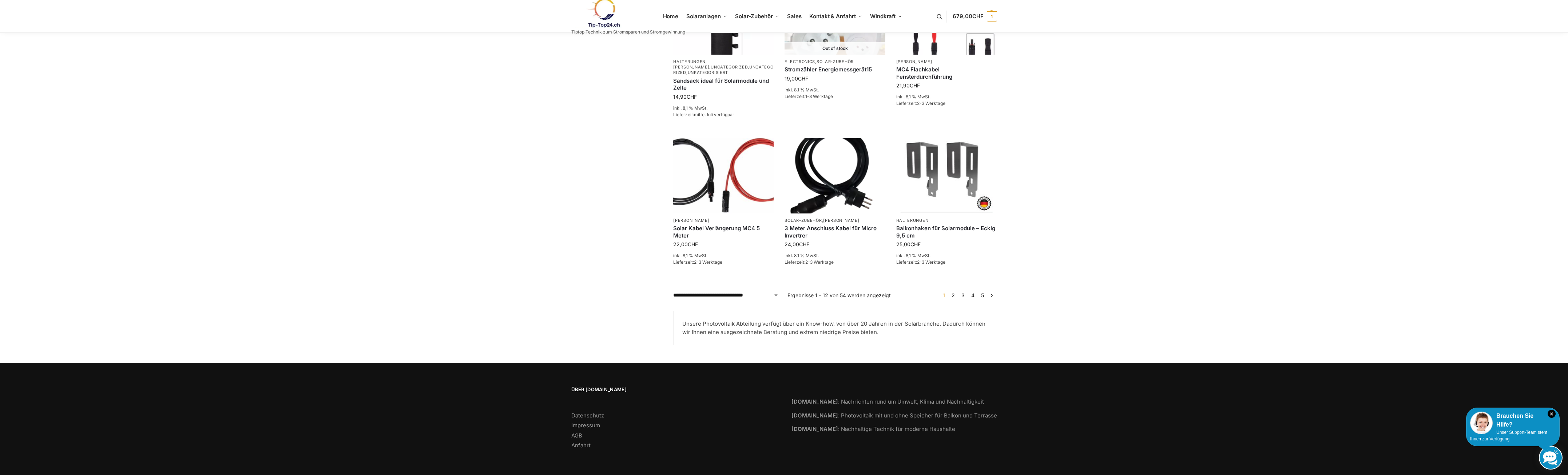
click at [994, 296] on link "→" at bounding box center [991, 295] width 5 height 8
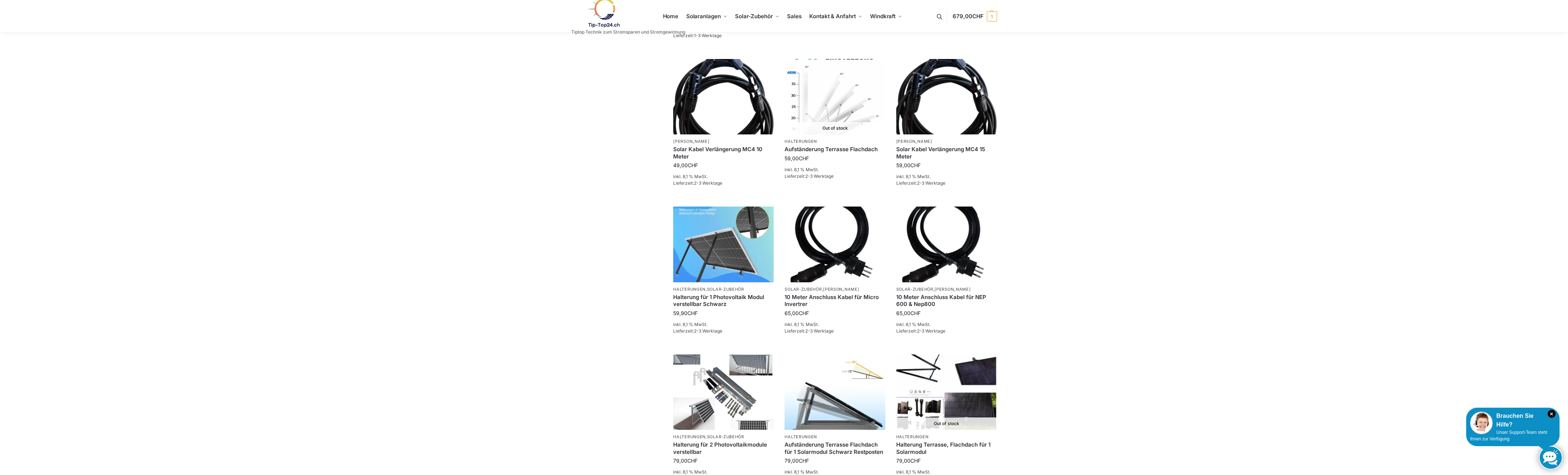
scroll to position [437, 0]
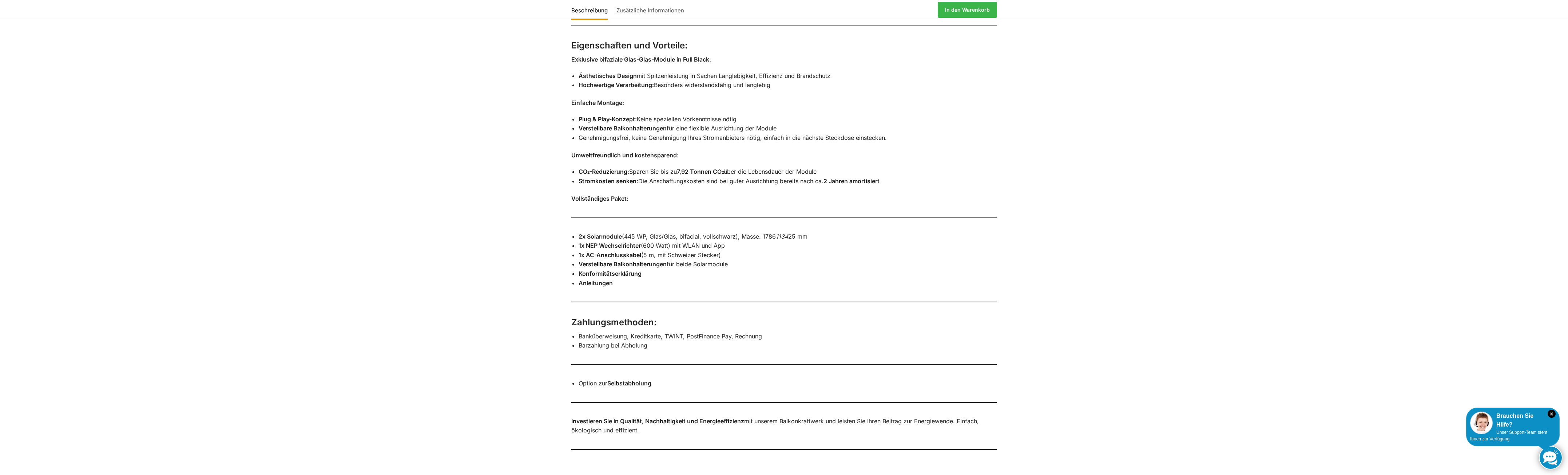
scroll to position [583, 0]
